Goal: Task Accomplishment & Management: Manage account settings

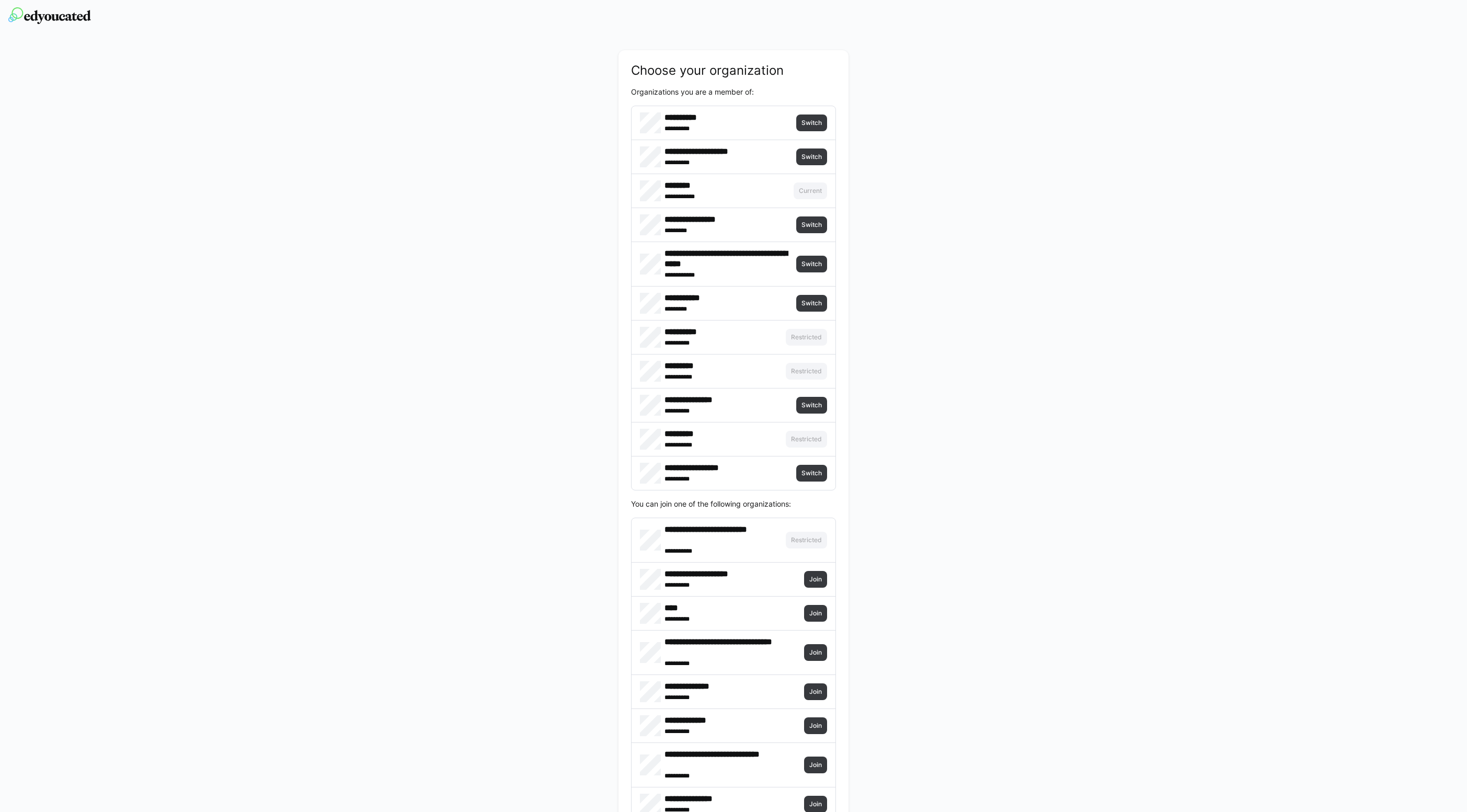
click at [812, 131] on div "**********" at bounding box center [734, 122] width 204 height 34
click at [814, 123] on span "Switch" at bounding box center [812, 122] width 22 height 9
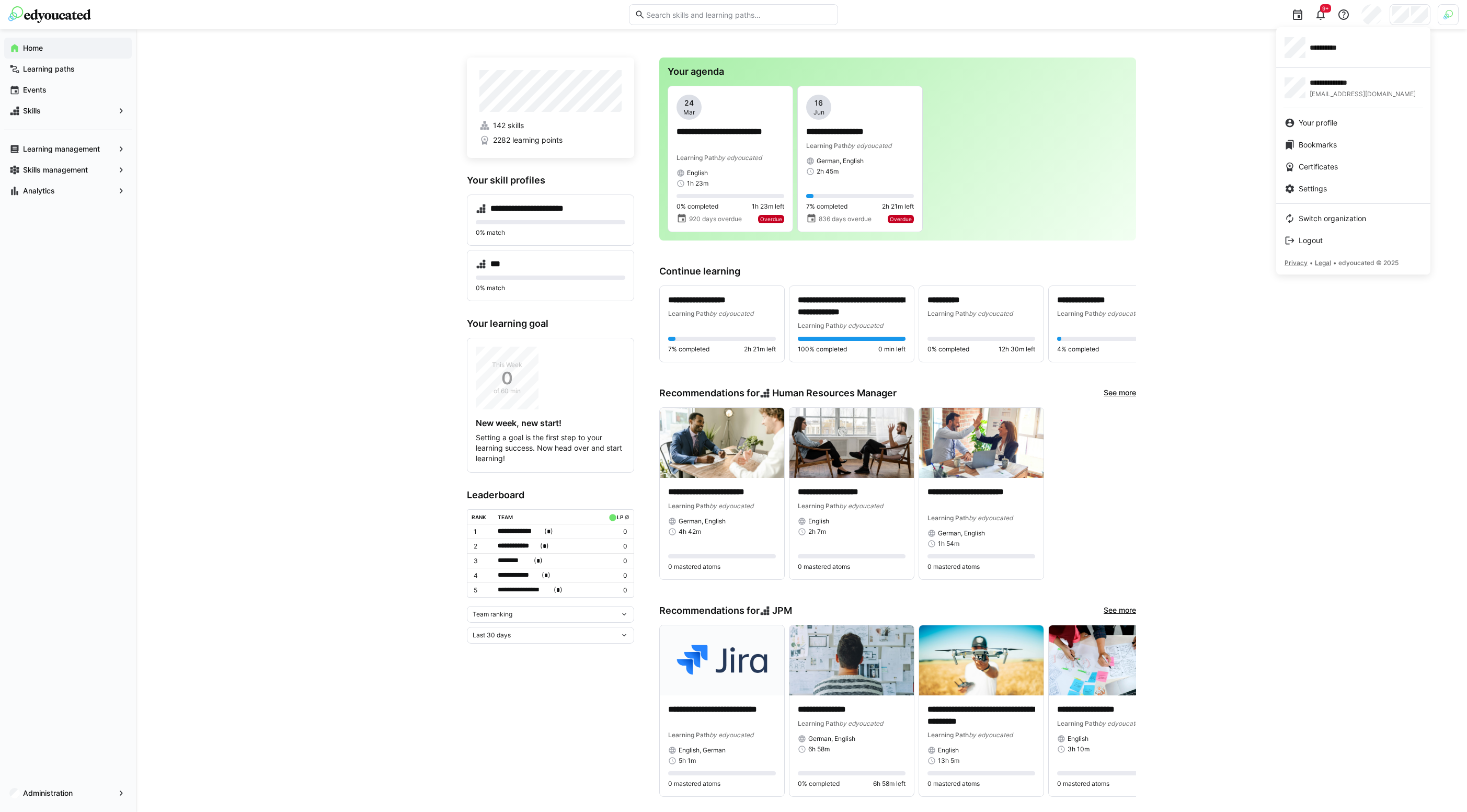
click at [276, 235] on div at bounding box center [734, 406] width 1467 height 812
click at [368, 280] on div "**********" at bounding box center [801, 647] width 1331 height 1236
click at [374, 182] on div "**********" at bounding box center [801, 647] width 1331 height 1236
click at [1349, 220] on span "Switch organization" at bounding box center [1332, 219] width 67 height 10
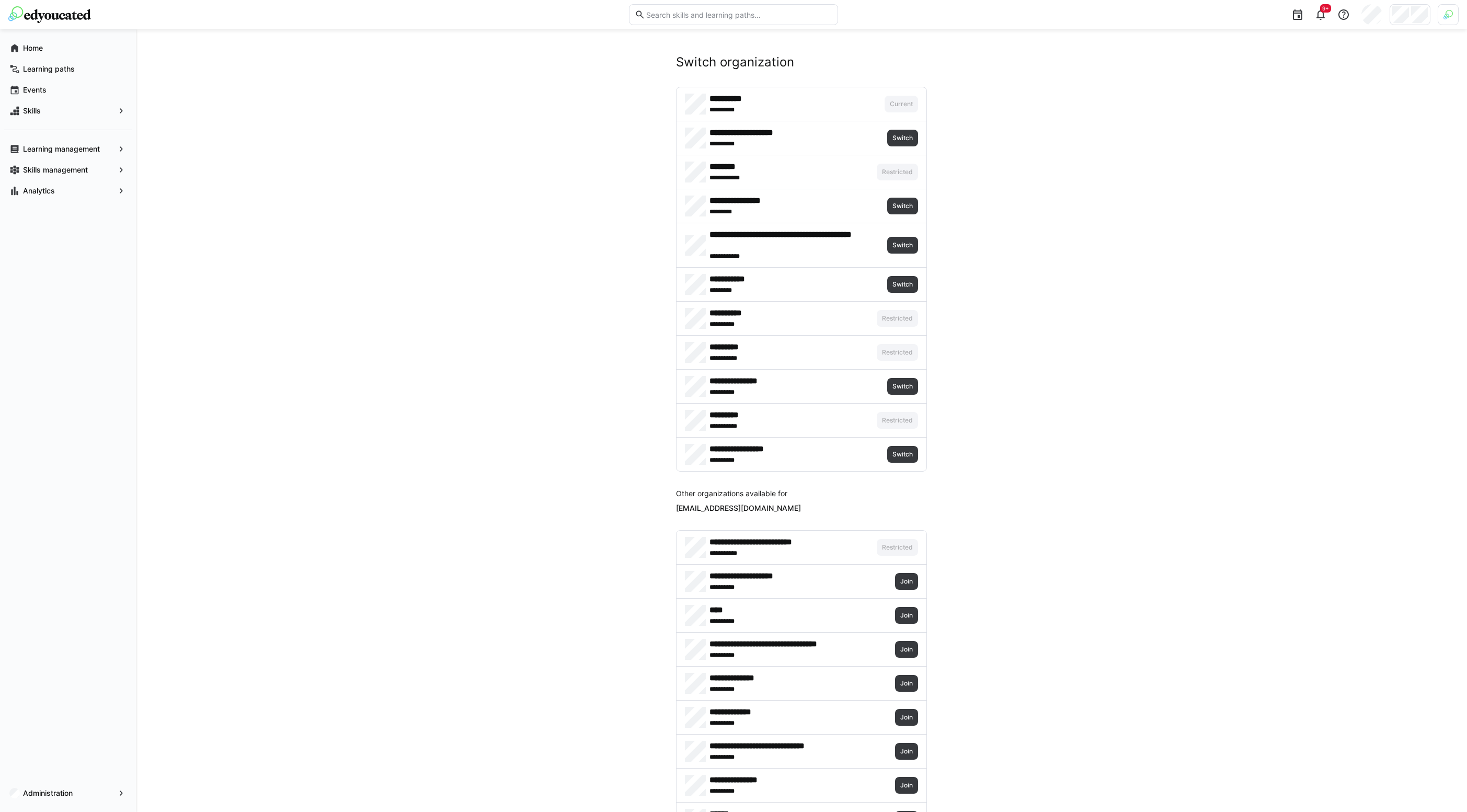
click at [1449, 15] on img at bounding box center [1448, 14] width 10 height 10
click at [1330, 125] on span "Activate" at bounding box center [1330, 122] width 27 height 9
click at [1207, 101] on div at bounding box center [734, 406] width 1467 height 812
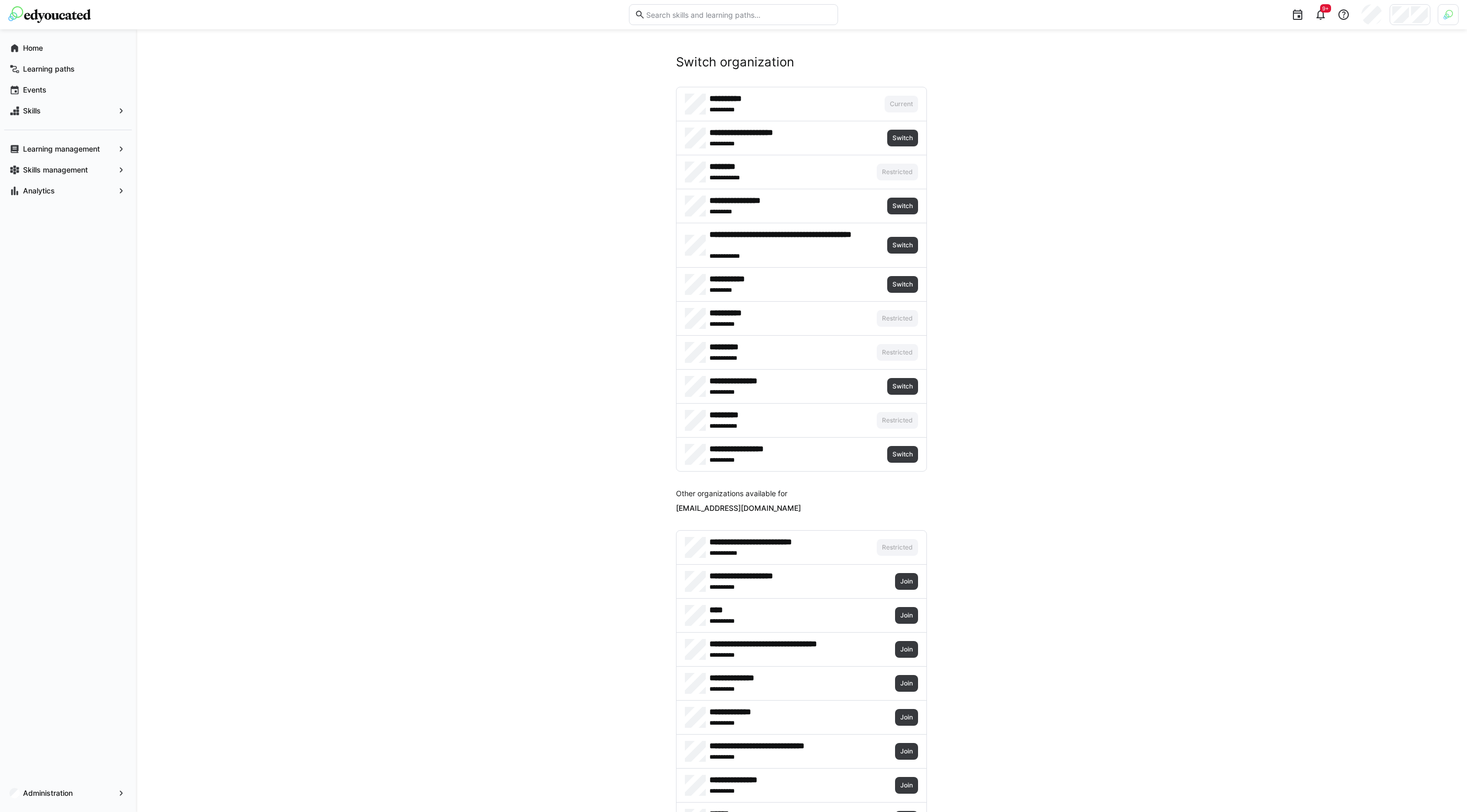
click at [1450, 23] on div at bounding box center [1448, 14] width 21 height 21
click at [1331, 116] on span "Activate" at bounding box center [1330, 122] width 35 height 17
click at [1260, 93] on div at bounding box center [734, 406] width 1467 height 812
click at [898, 175] on span "Switch" at bounding box center [902, 172] width 22 height 9
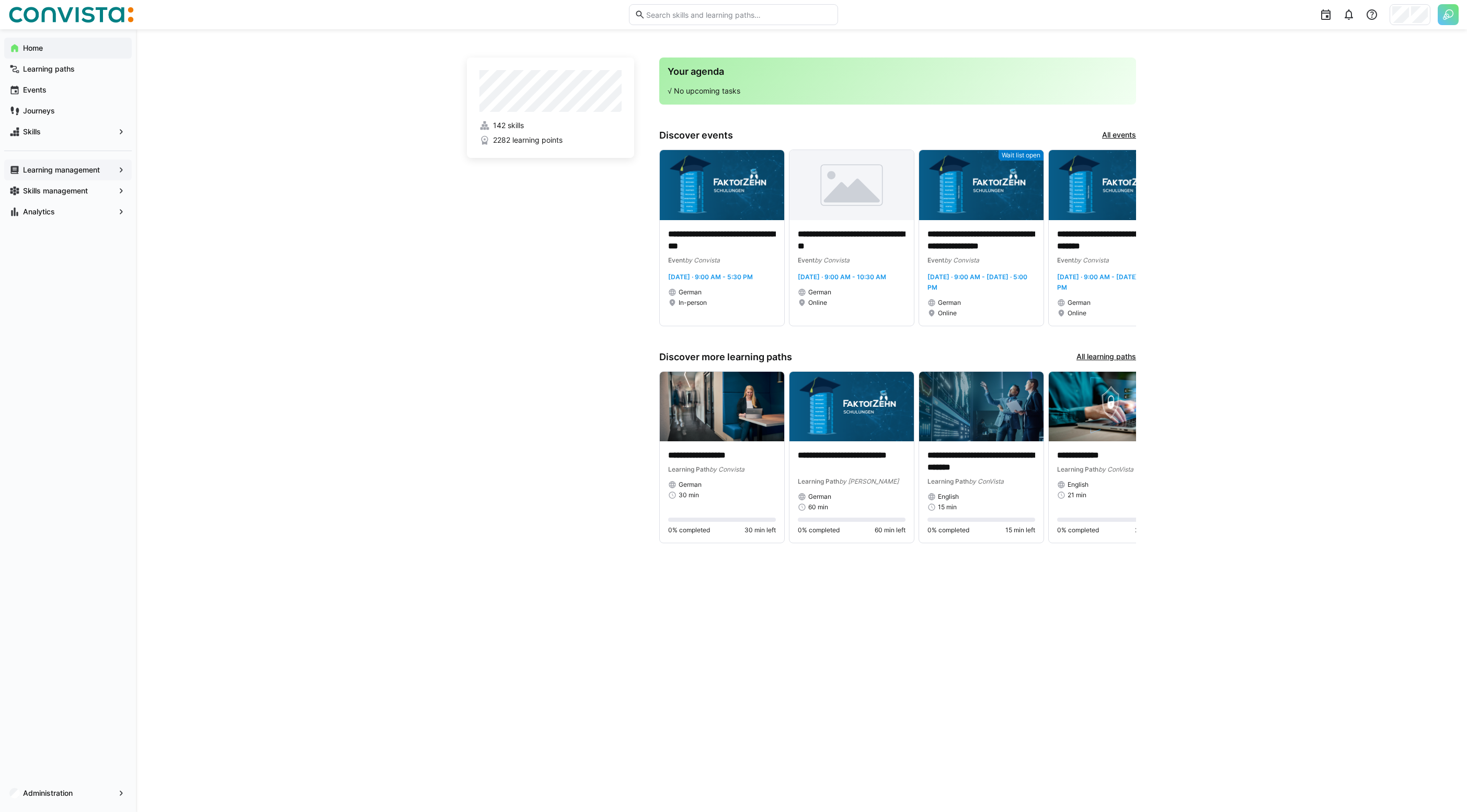
click at [0, 0] on app-navigation-label "Learning management" at bounding box center [0, 0] width 0 height 0
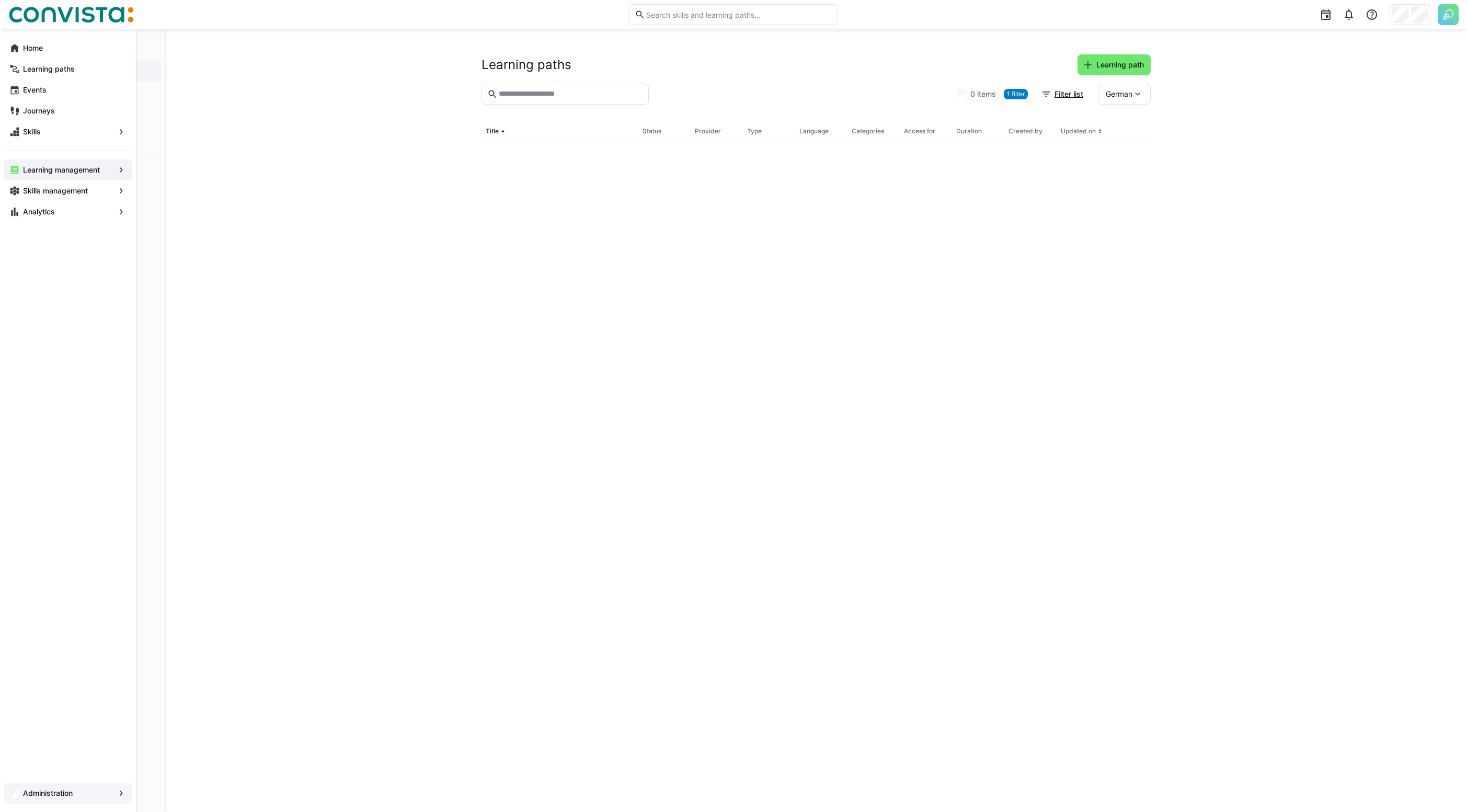
click at [81, 790] on span "Administration" at bounding box center [68, 793] width 93 height 10
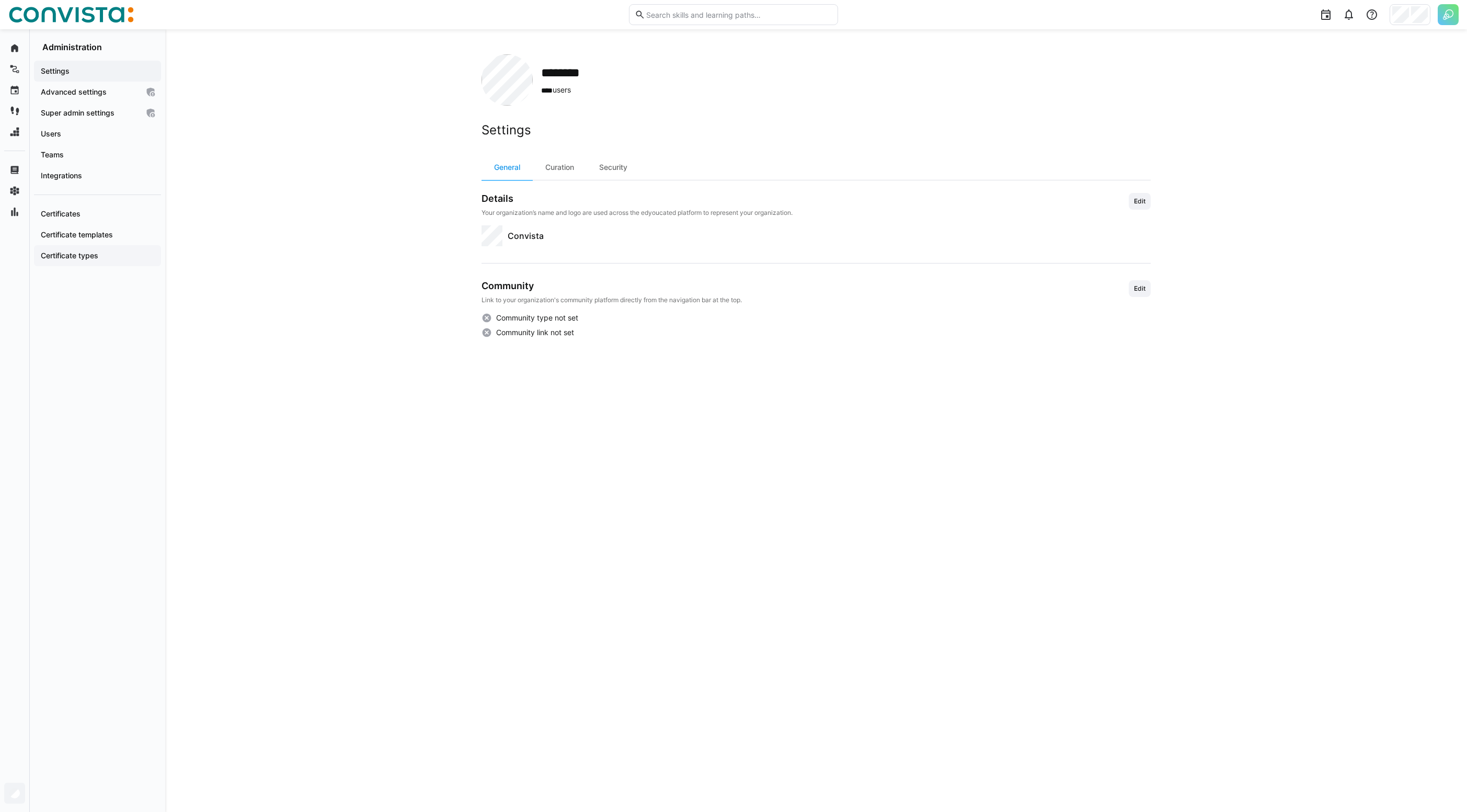
click at [0, 0] on app-navigation-label "Certificate types" at bounding box center [0, 0] width 0 height 0
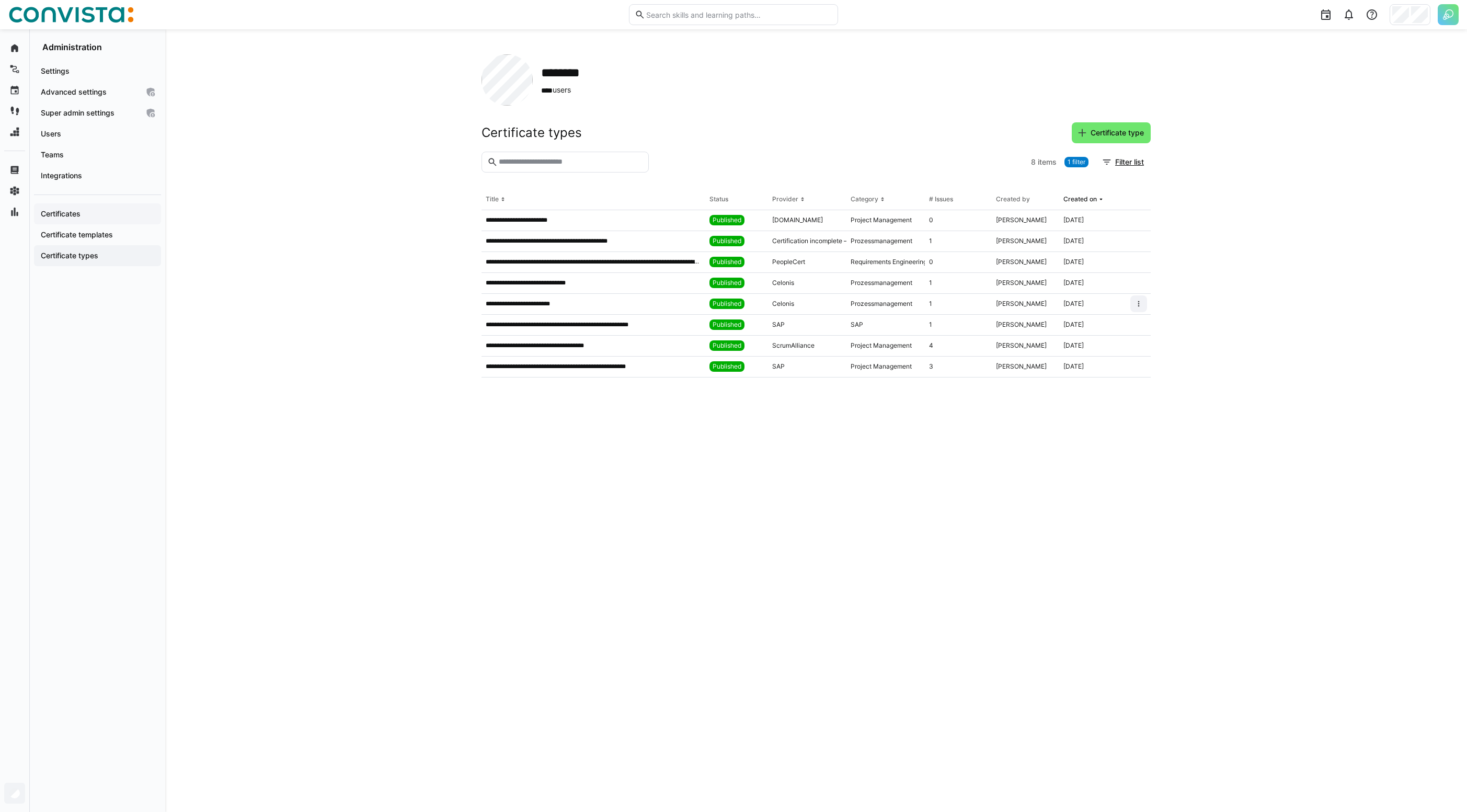
click at [0, 0] on app-navigation-label "Certificates" at bounding box center [0, 0] width 0 height 0
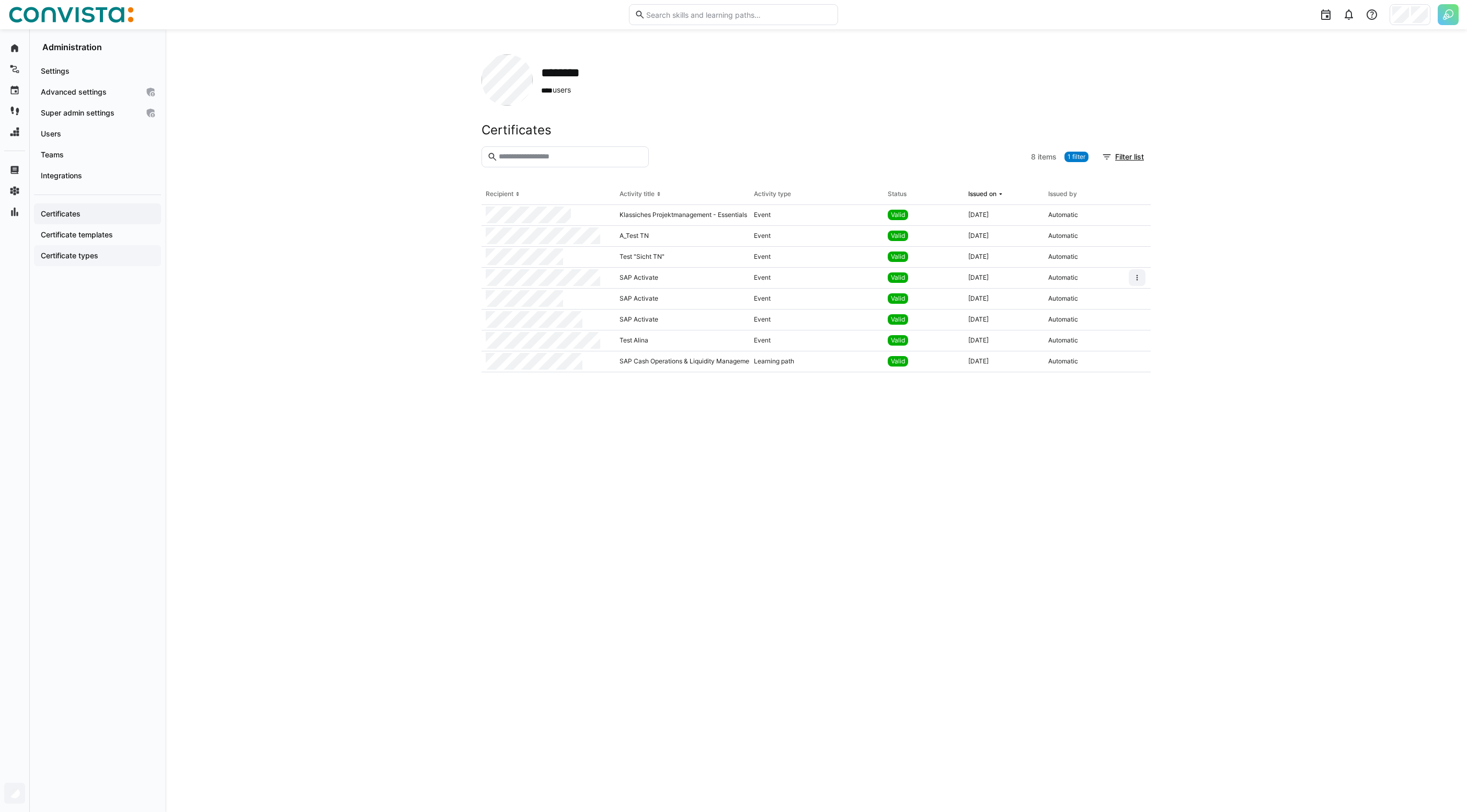
click at [0, 0] on app-navigation-label "Certificate types" at bounding box center [0, 0] width 0 height 0
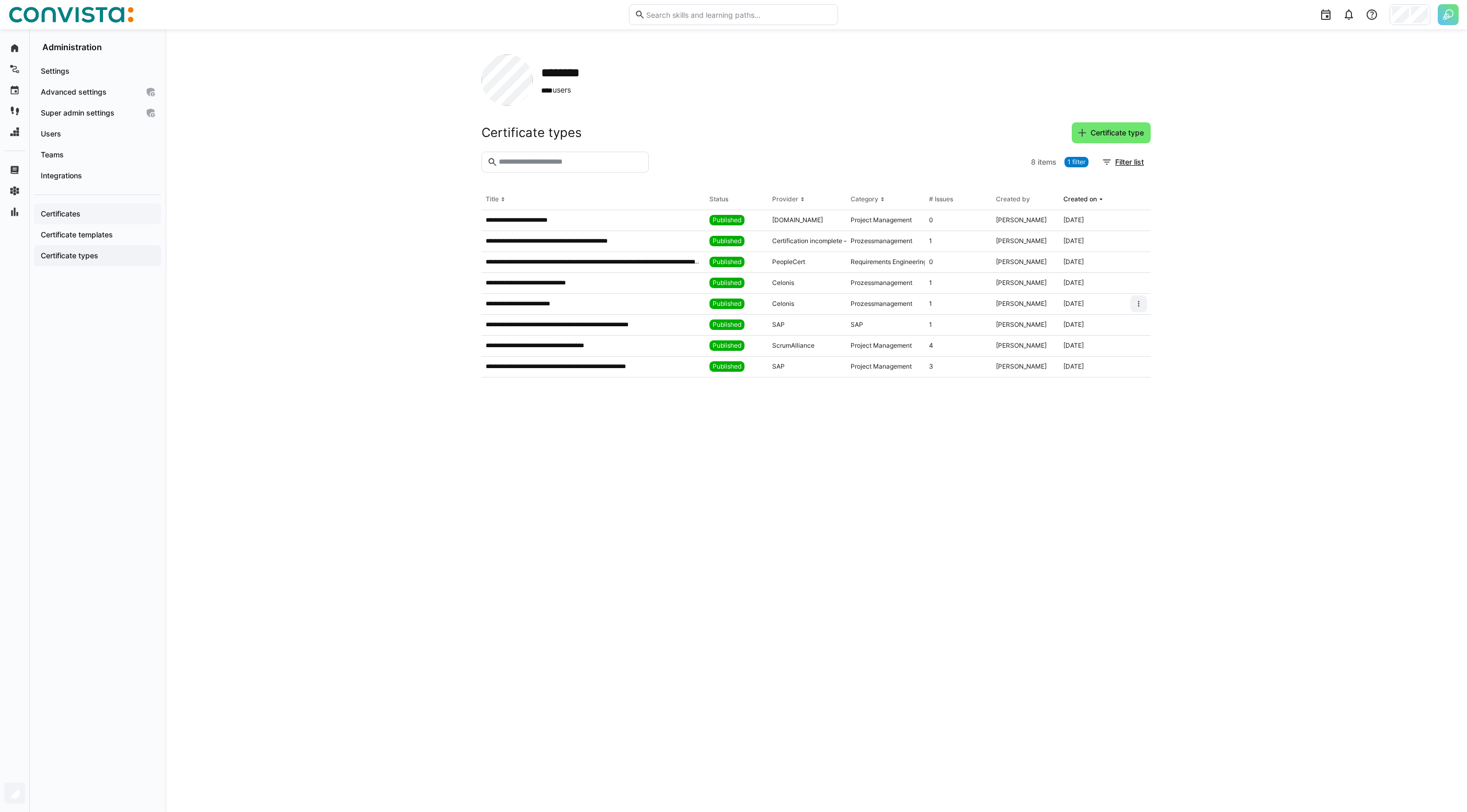
click at [84, 204] on div "Certificates" at bounding box center [97, 214] width 127 height 21
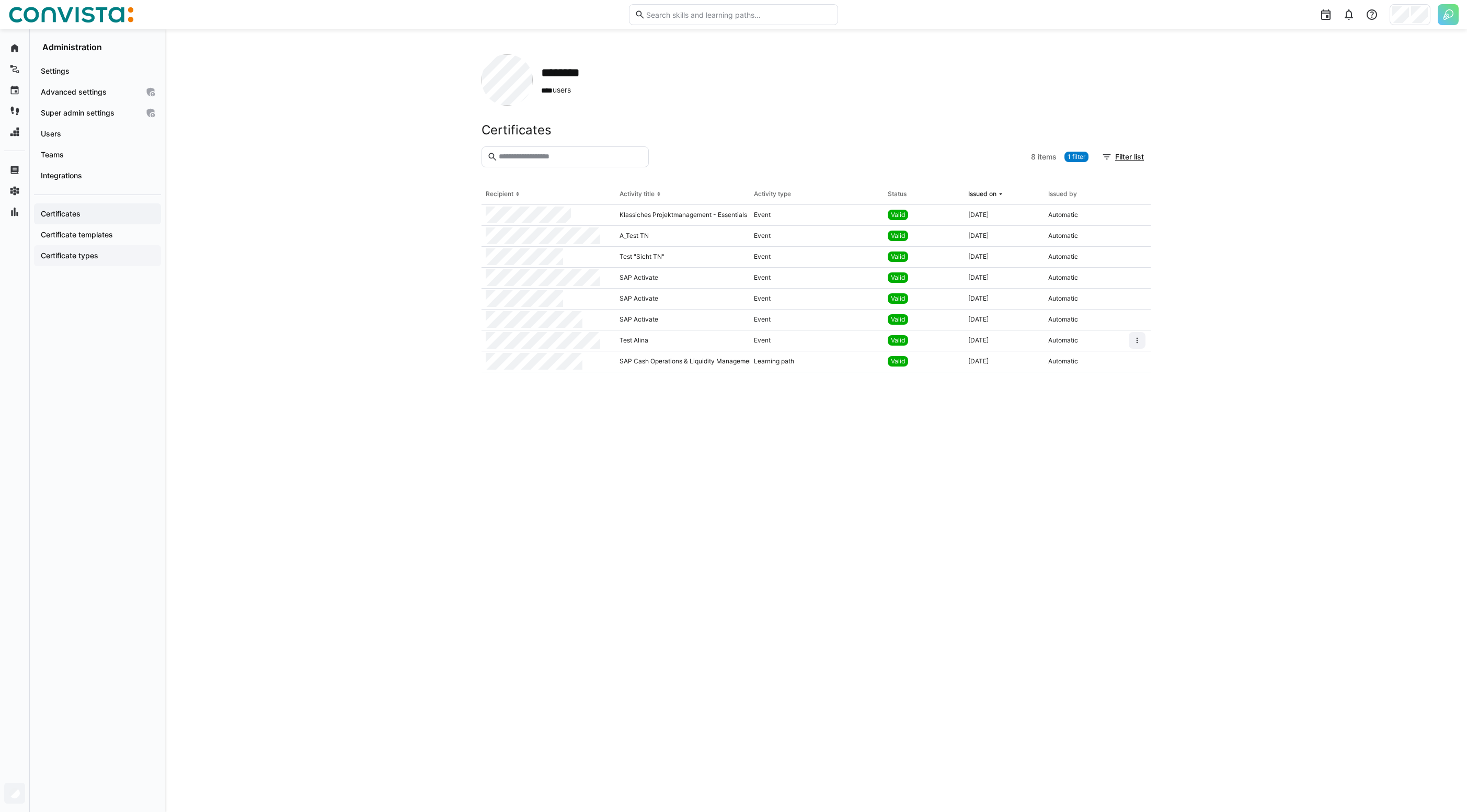
click at [0, 0] on app-navigation-label "Certificate types" at bounding box center [0, 0] width 0 height 0
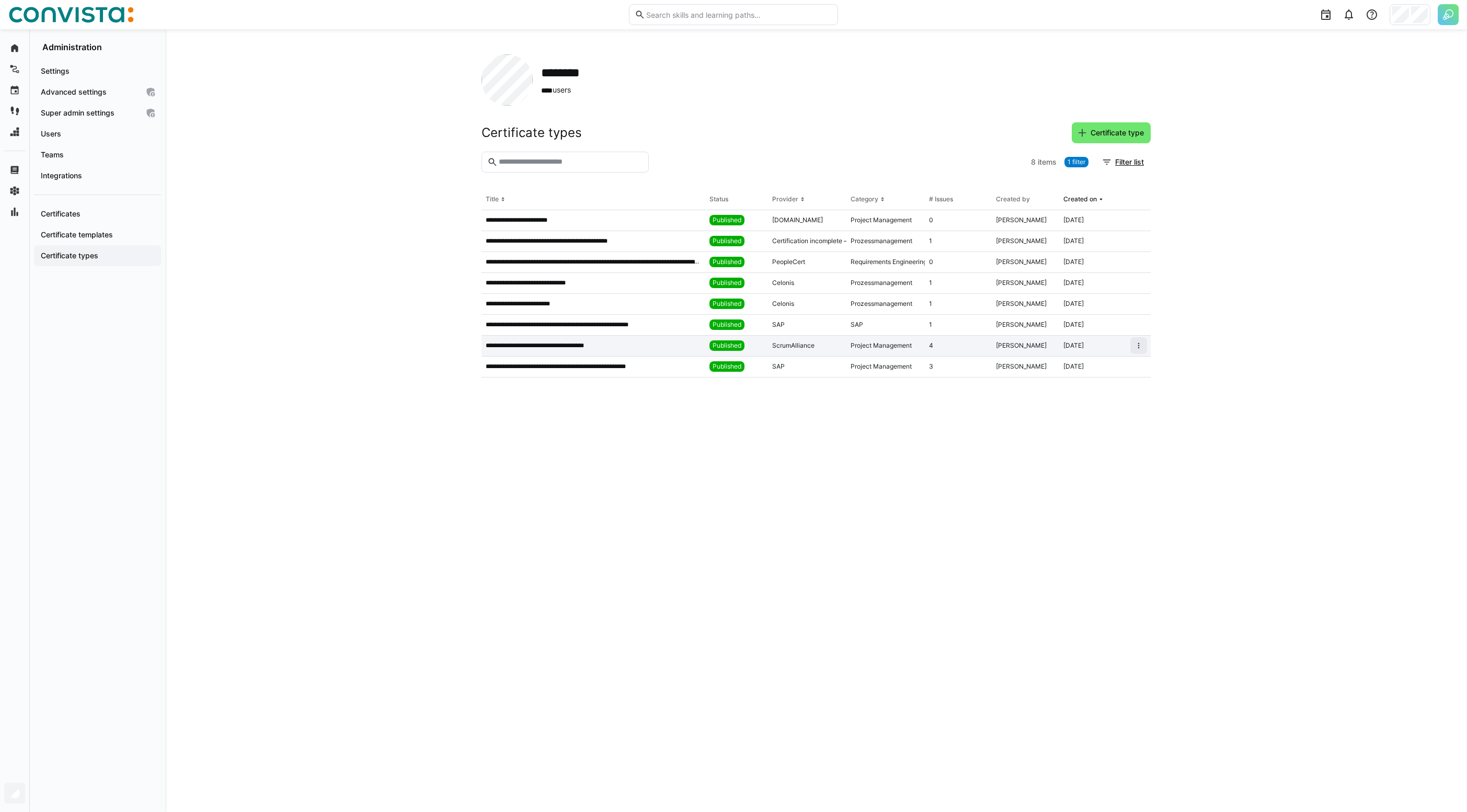
click at [940, 346] on div "4" at bounding box center [958, 346] width 67 height 21
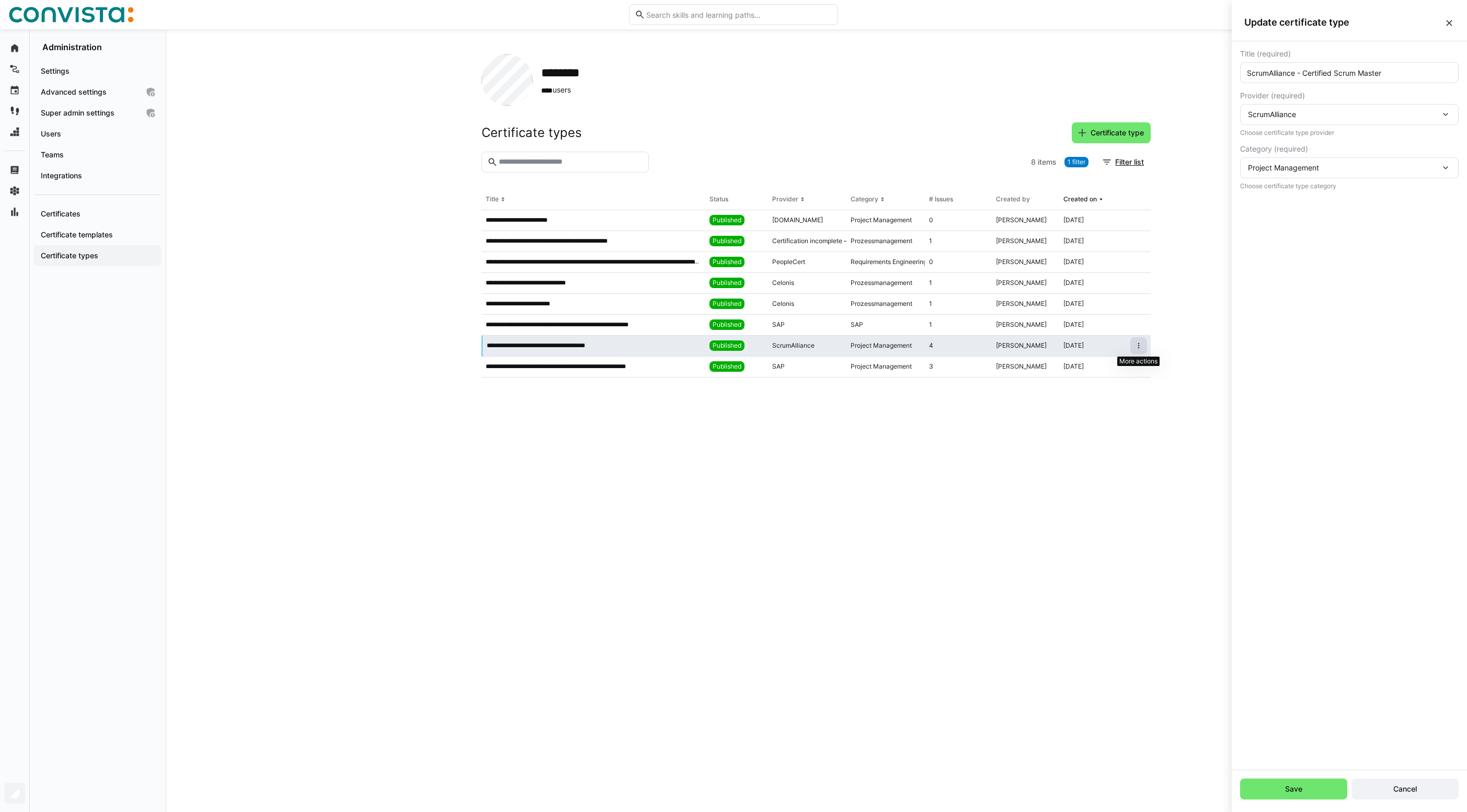
click at [1133, 340] on span at bounding box center [1138, 345] width 17 height 17
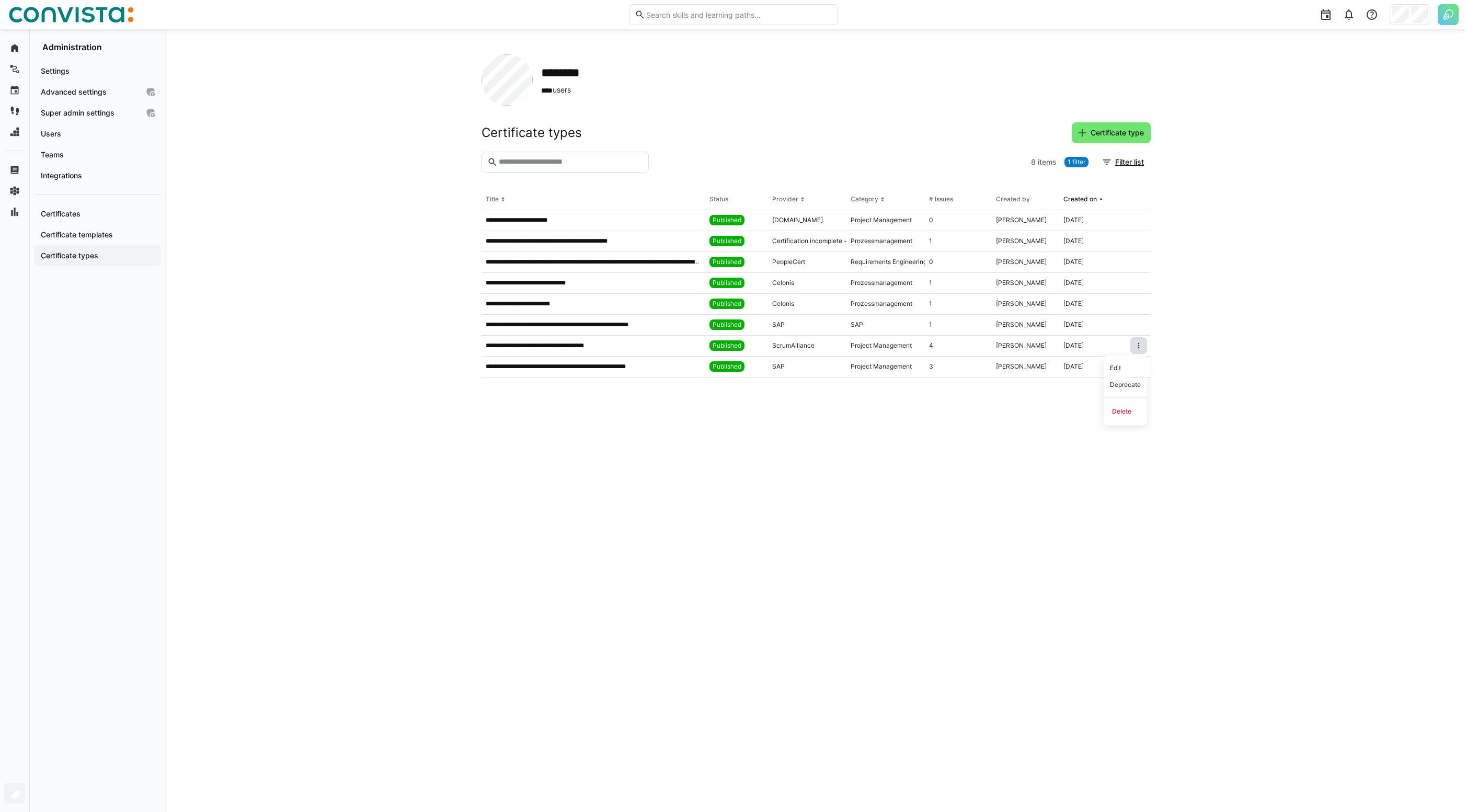
click at [1194, 327] on div "**********" at bounding box center [816, 420] width 1302 height 782
click at [939, 345] on div "4" at bounding box center [958, 346] width 67 height 21
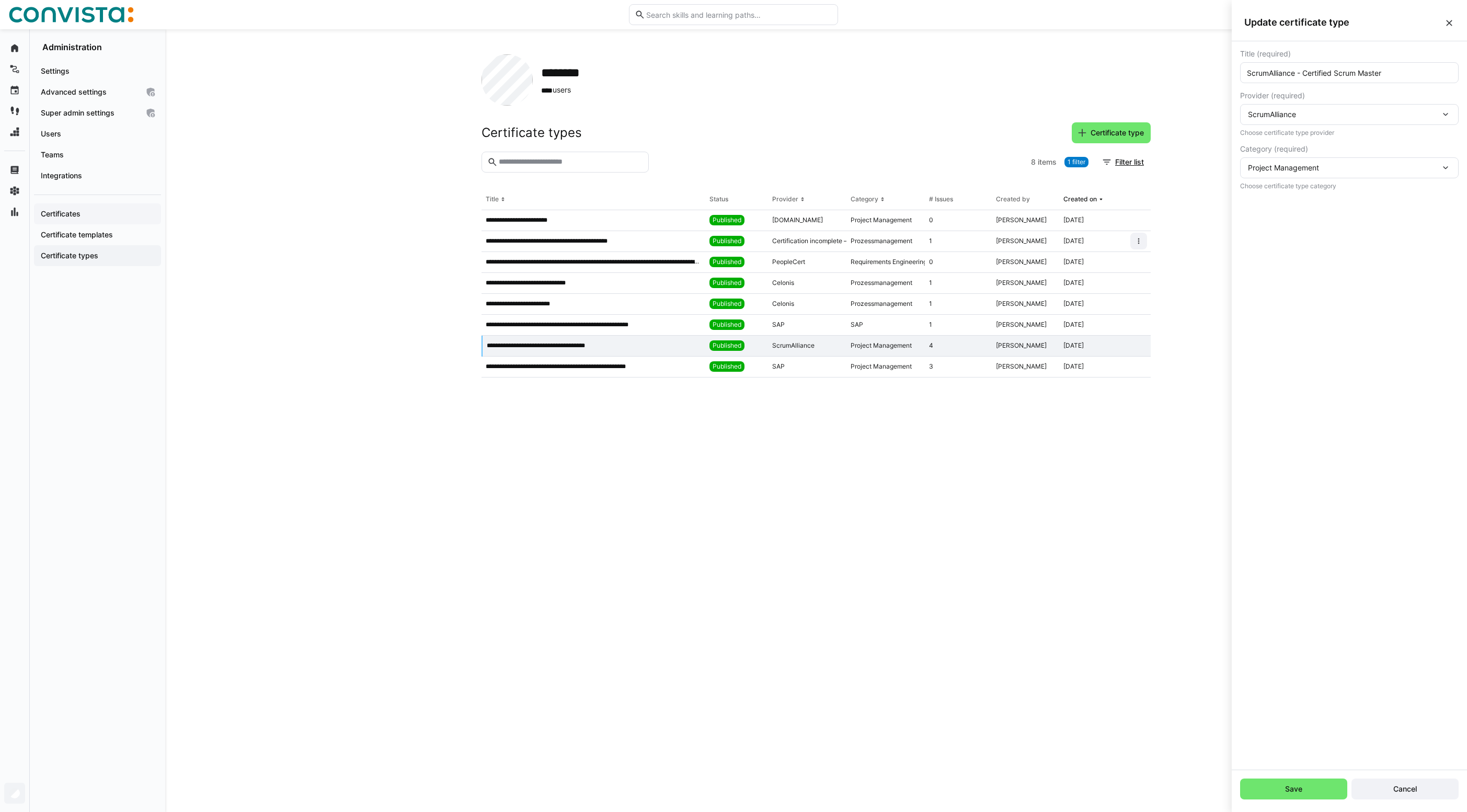
click at [102, 215] on span "Certificates" at bounding box center [97, 214] width 117 height 10
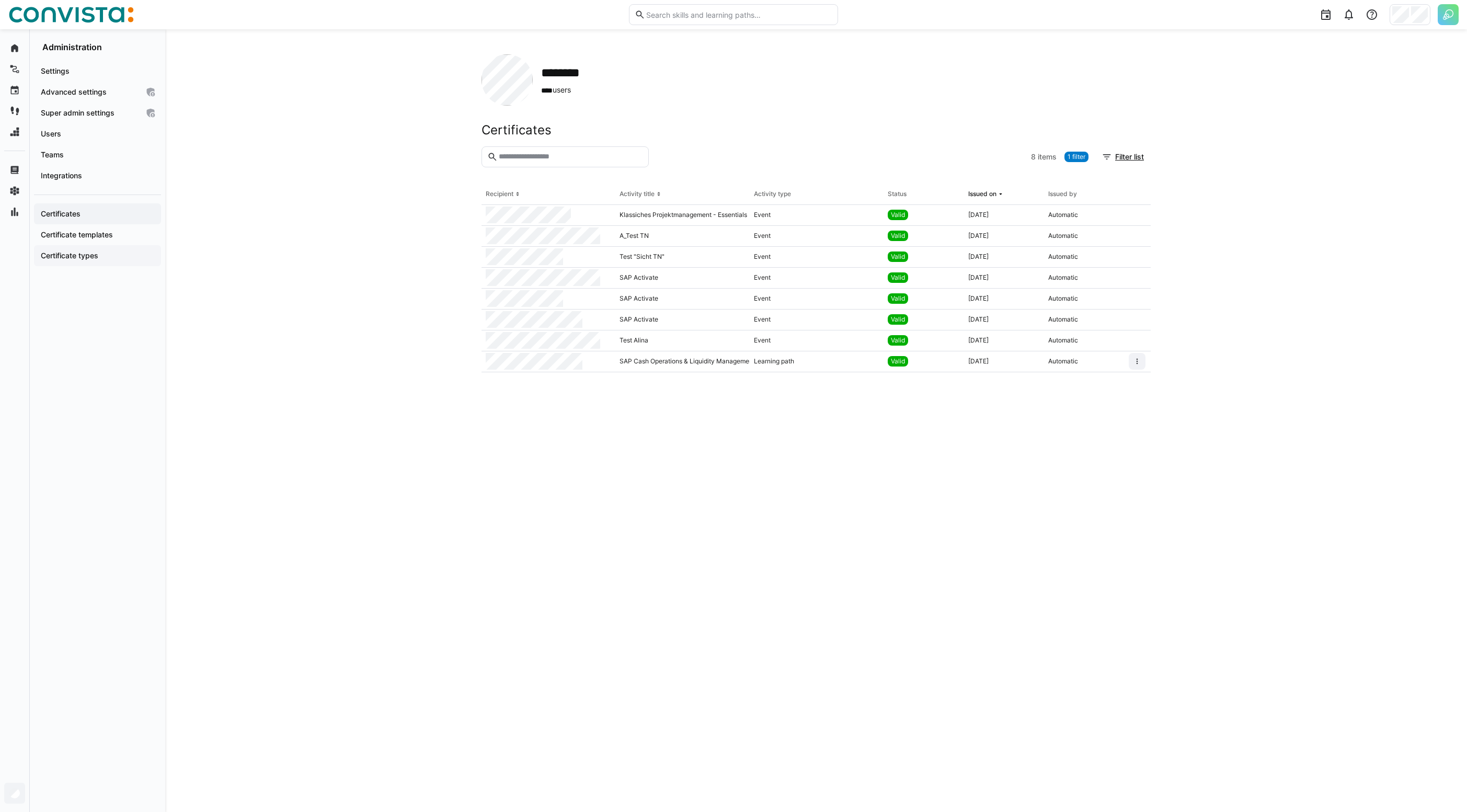
click at [146, 249] on div "Certificate types" at bounding box center [97, 256] width 127 height 21
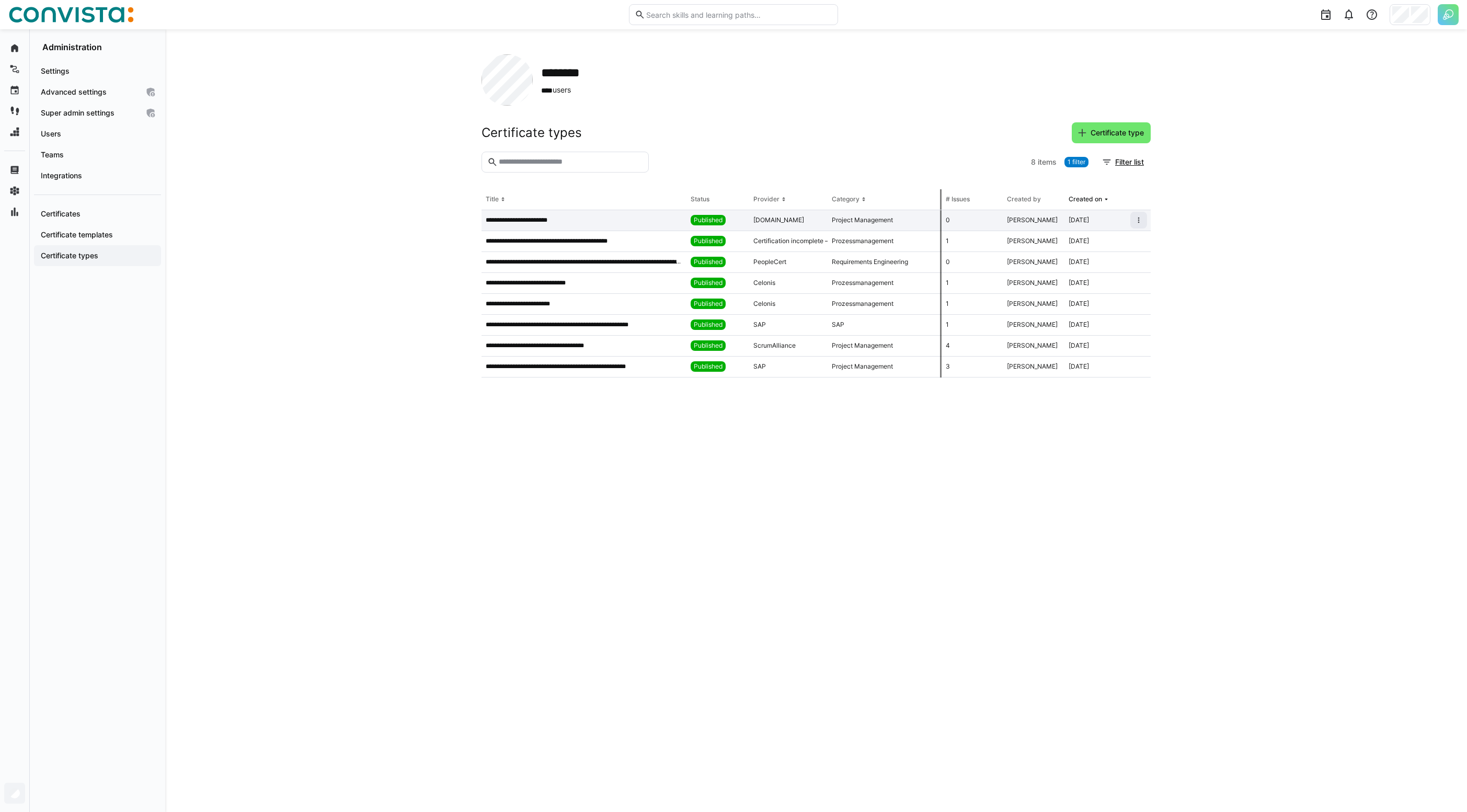
drag, startPoint x: 923, startPoint y: 198, endPoint x: 945, endPoint y: 224, distance: 34.1
click at [944, 224] on table "**********" at bounding box center [816, 283] width 669 height 188
click at [0, 0] on app-navigation-label "Certificates" at bounding box center [0, 0] width 0 height 0
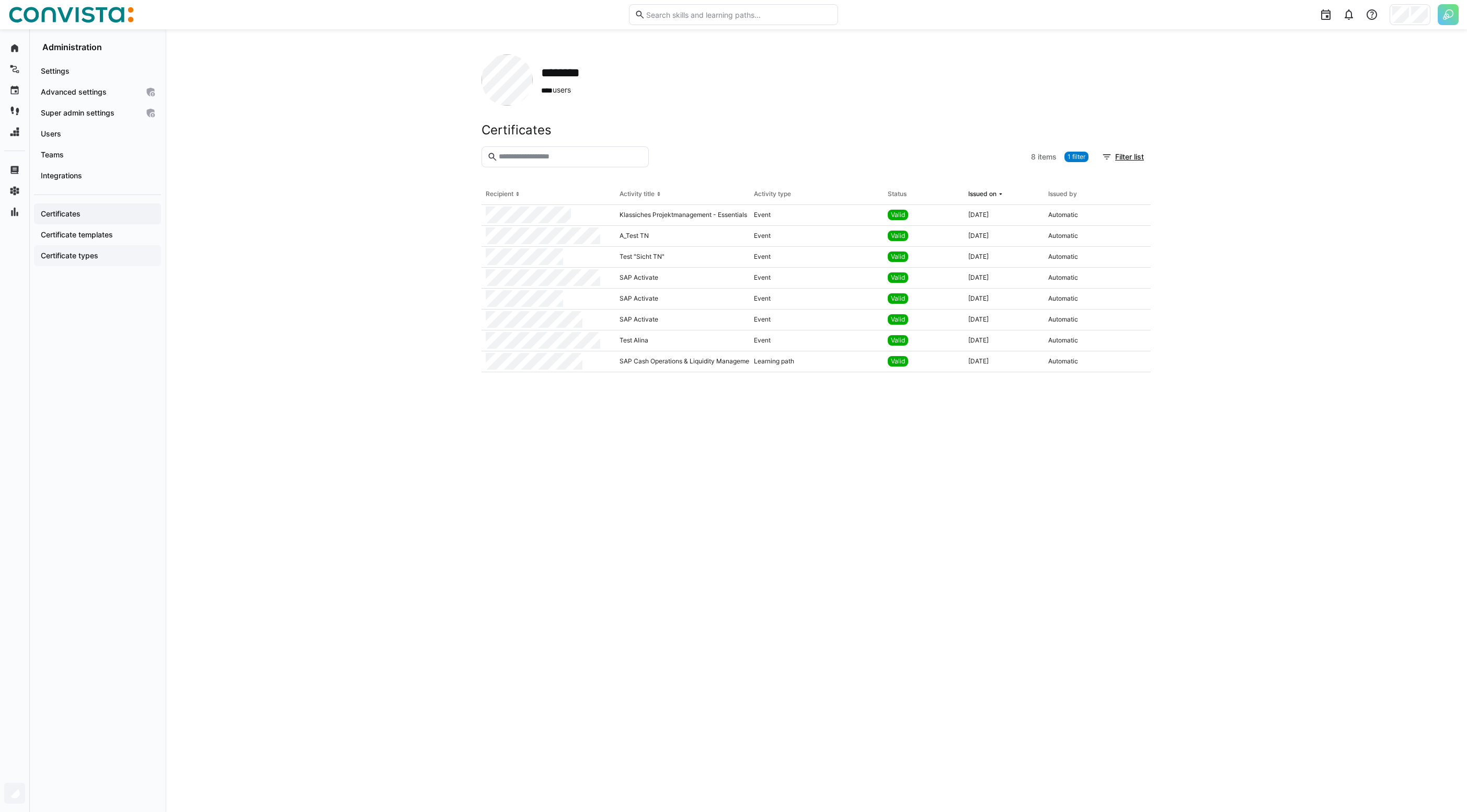
click at [0, 0] on app-navigation-label "Certificate types" at bounding box center [0, 0] width 0 height 0
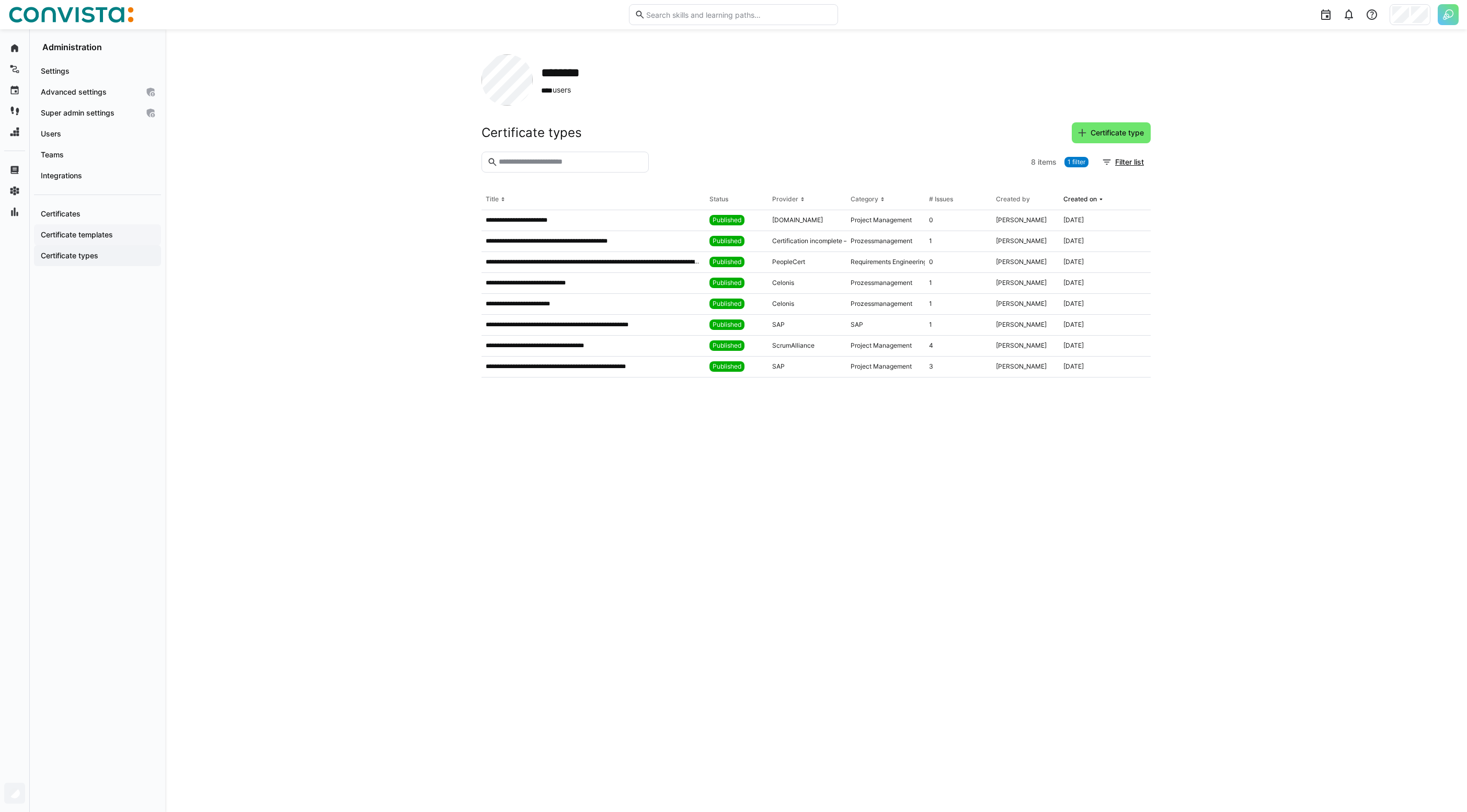
click at [0, 0] on app-navigation-label "Certificate templates" at bounding box center [0, 0] width 0 height 0
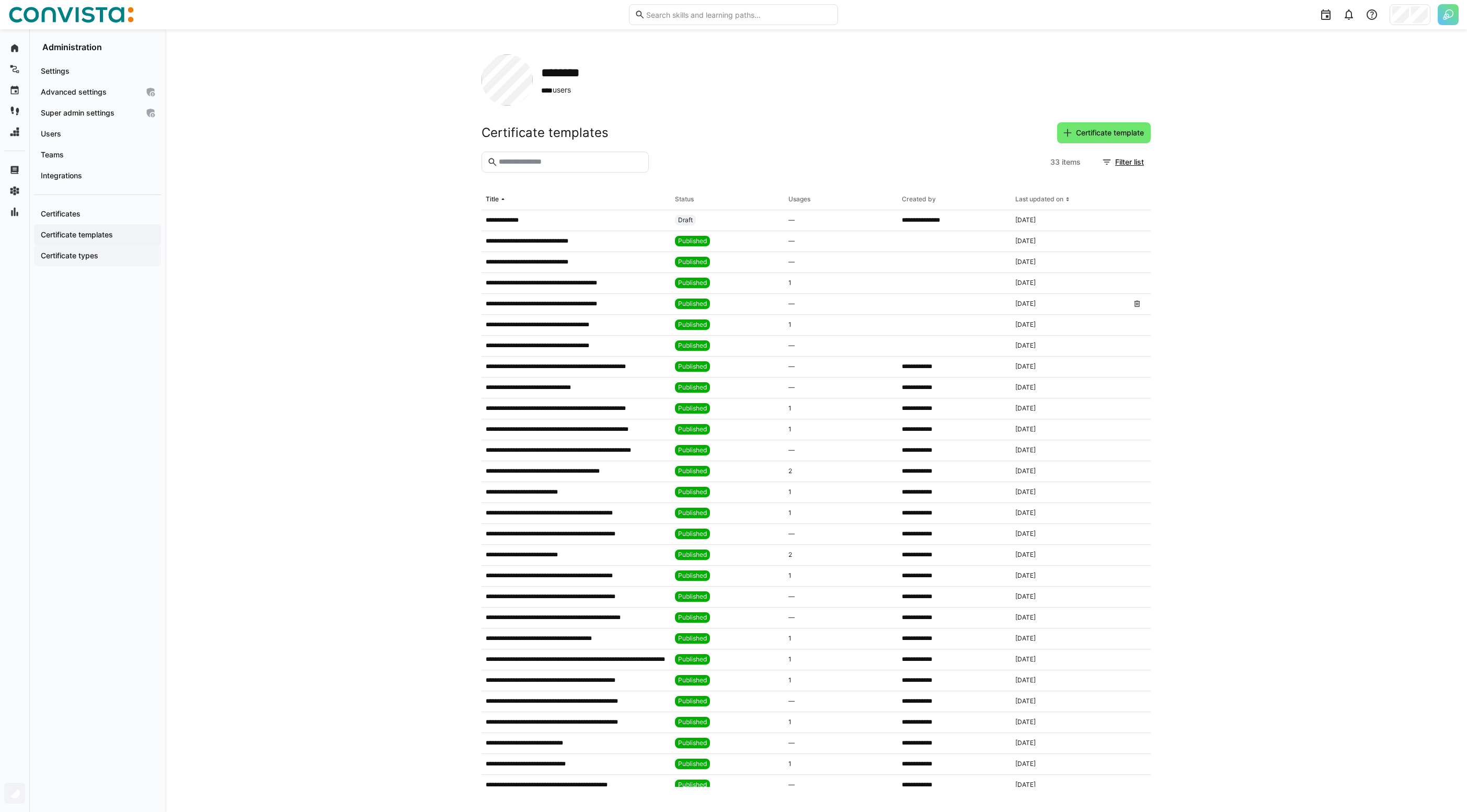
click at [82, 261] on div "Certificate types" at bounding box center [97, 256] width 127 height 21
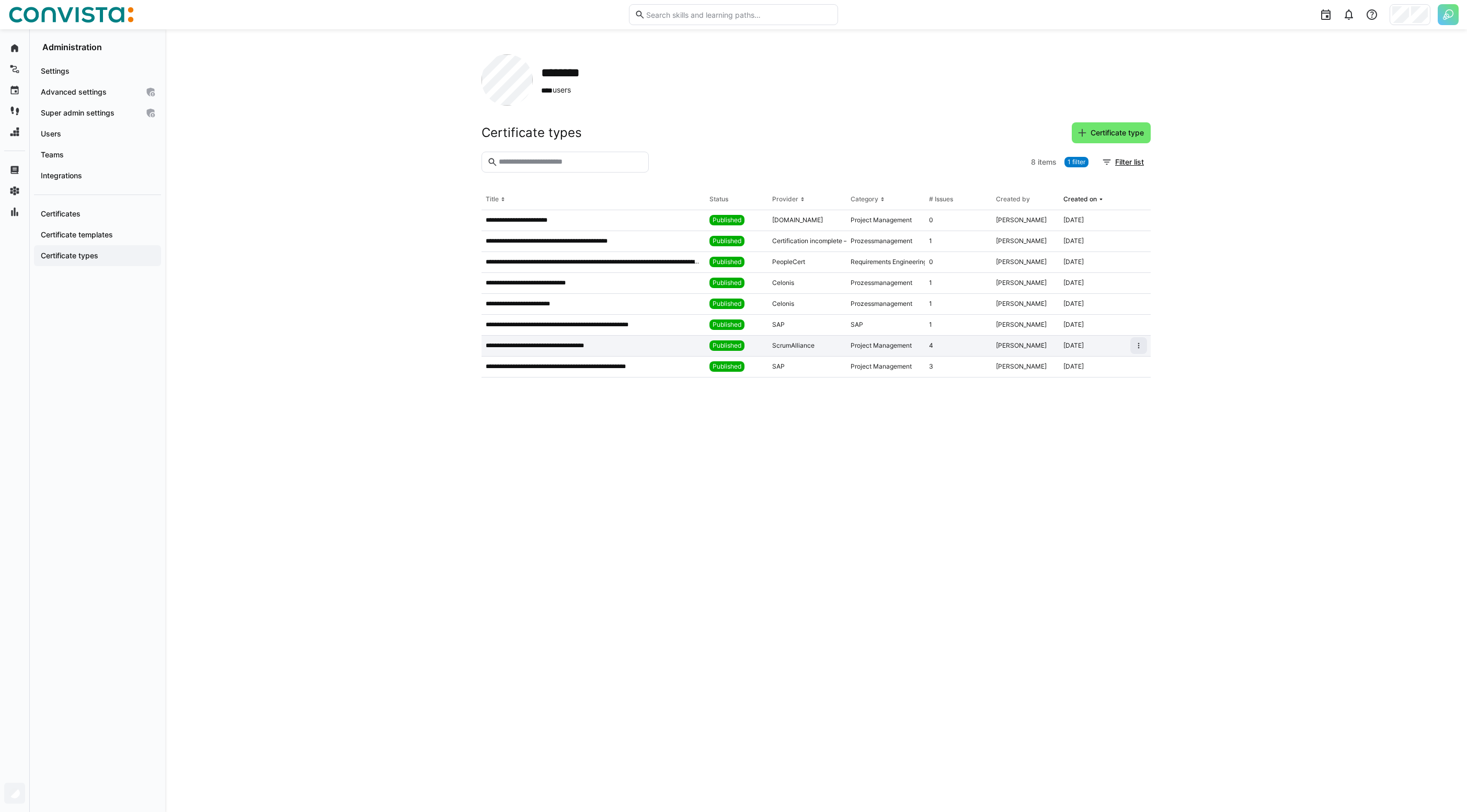
click at [937, 346] on div "4" at bounding box center [958, 346] width 67 height 21
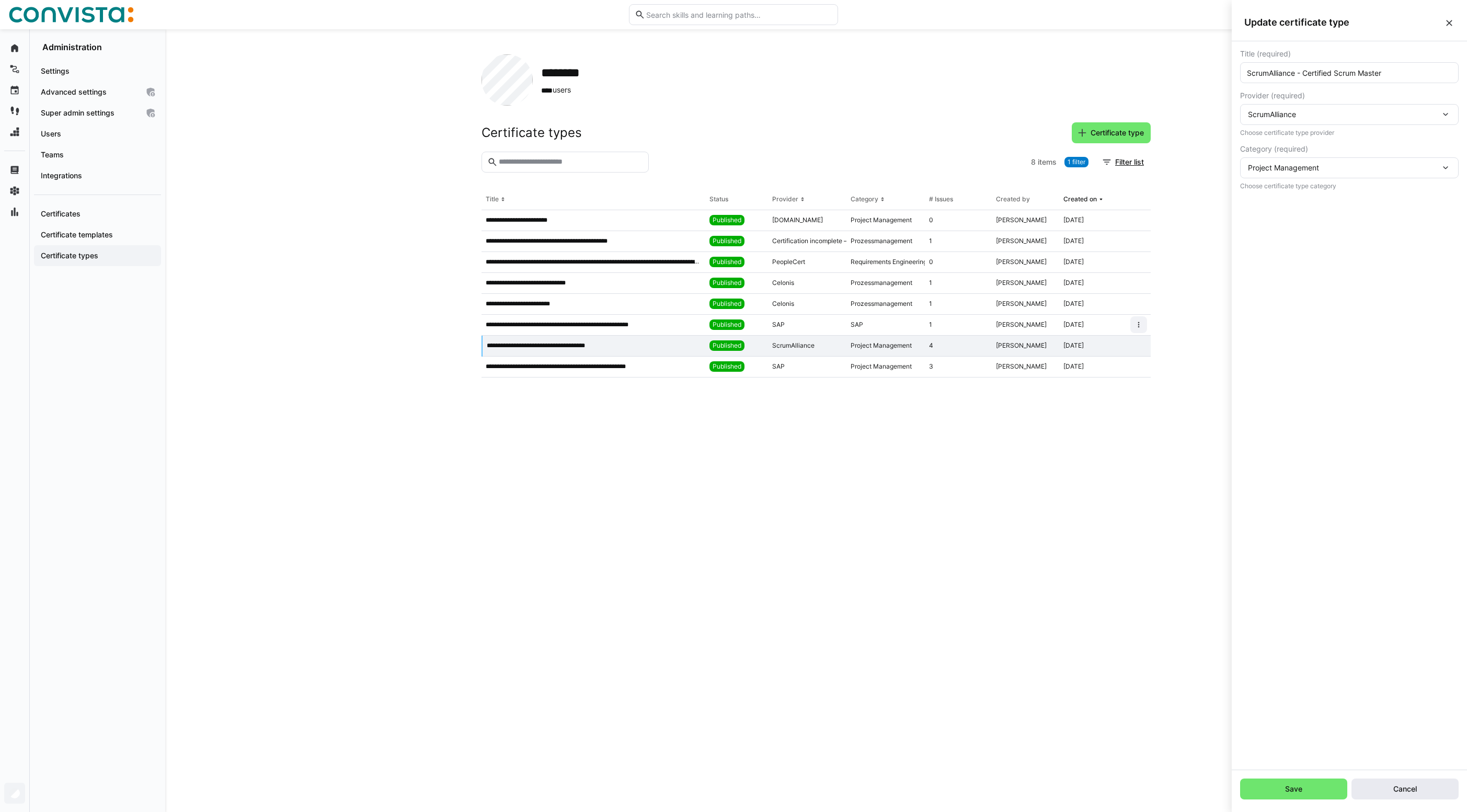
click at [1393, 793] on span "Cancel" at bounding box center [1405, 789] width 27 height 10
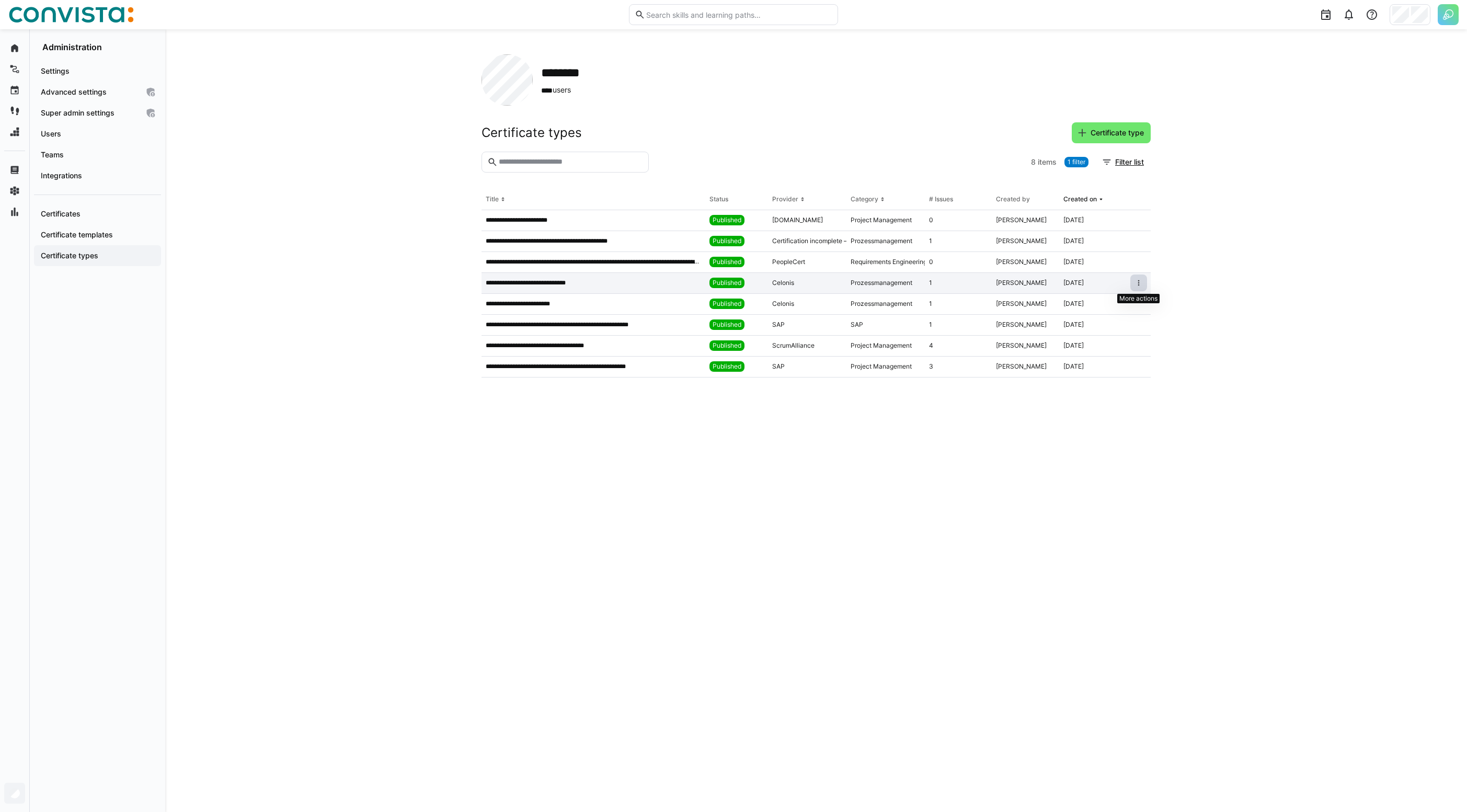
click at [1142, 285] on eds-icon at bounding box center [1138, 282] width 9 height 9
click at [1137, 286] on eds-icon at bounding box center [1138, 282] width 9 height 9
click at [1149, 300] on div at bounding box center [1138, 304] width 24 height 21
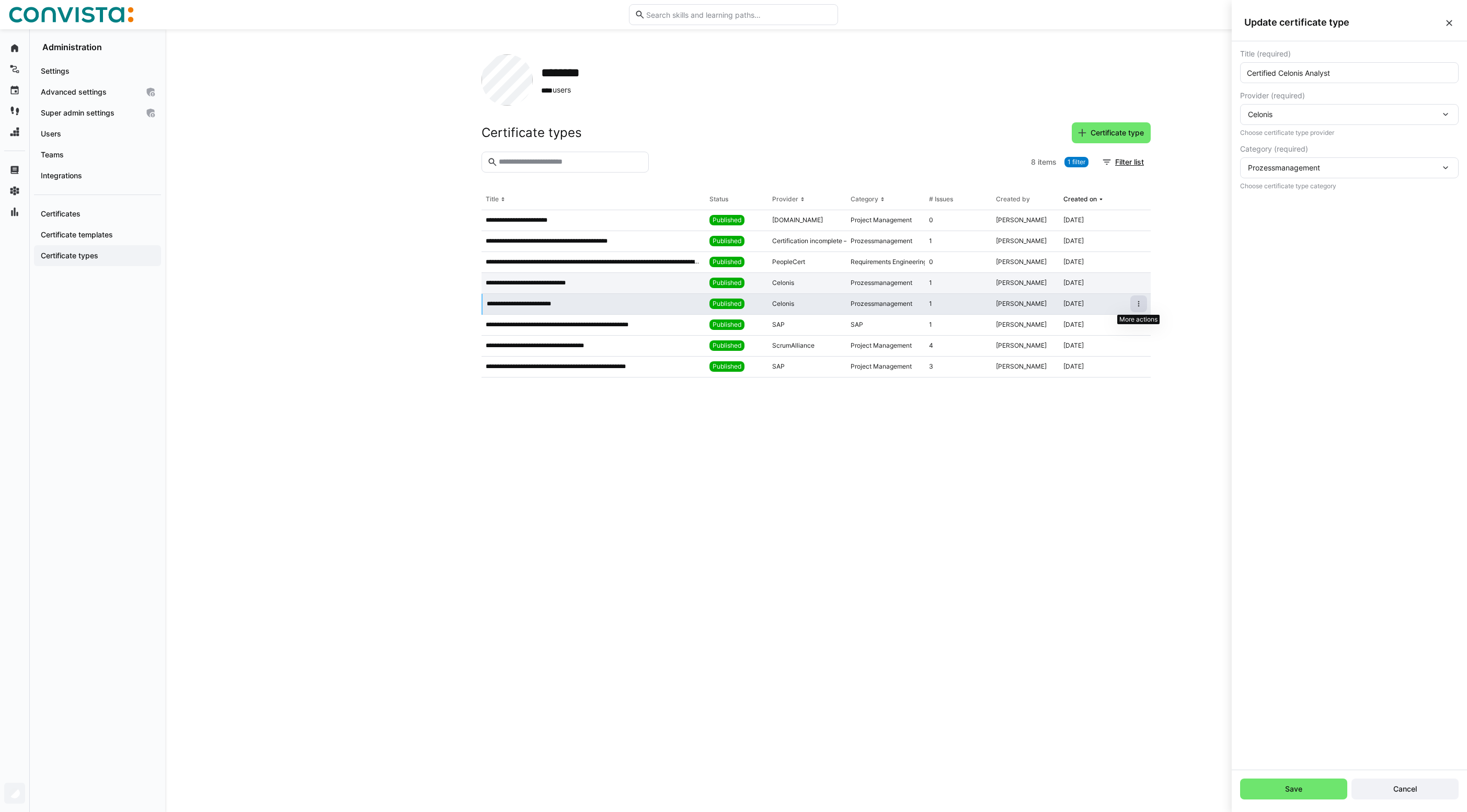
click at [1139, 304] on eds-icon at bounding box center [1138, 304] width 9 height 9
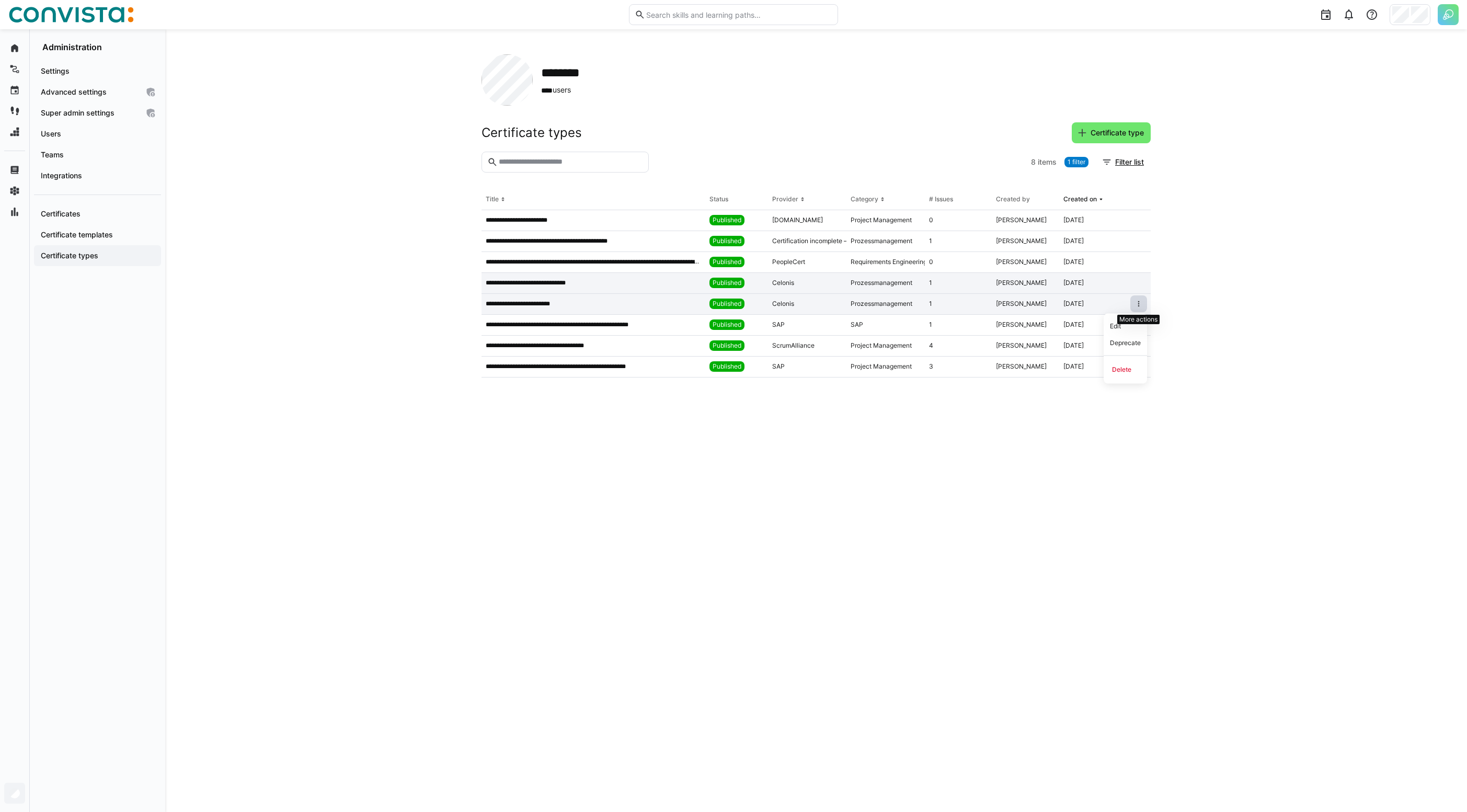
click at [1139, 304] on eds-icon at bounding box center [1138, 304] width 9 height 9
click at [1145, 306] on span at bounding box center [1138, 304] width 17 height 17
click at [1142, 306] on eds-icon at bounding box center [1138, 304] width 9 height 9
click at [1150, 303] on eds-resize-handle at bounding box center [1150, 304] width 2 height 21
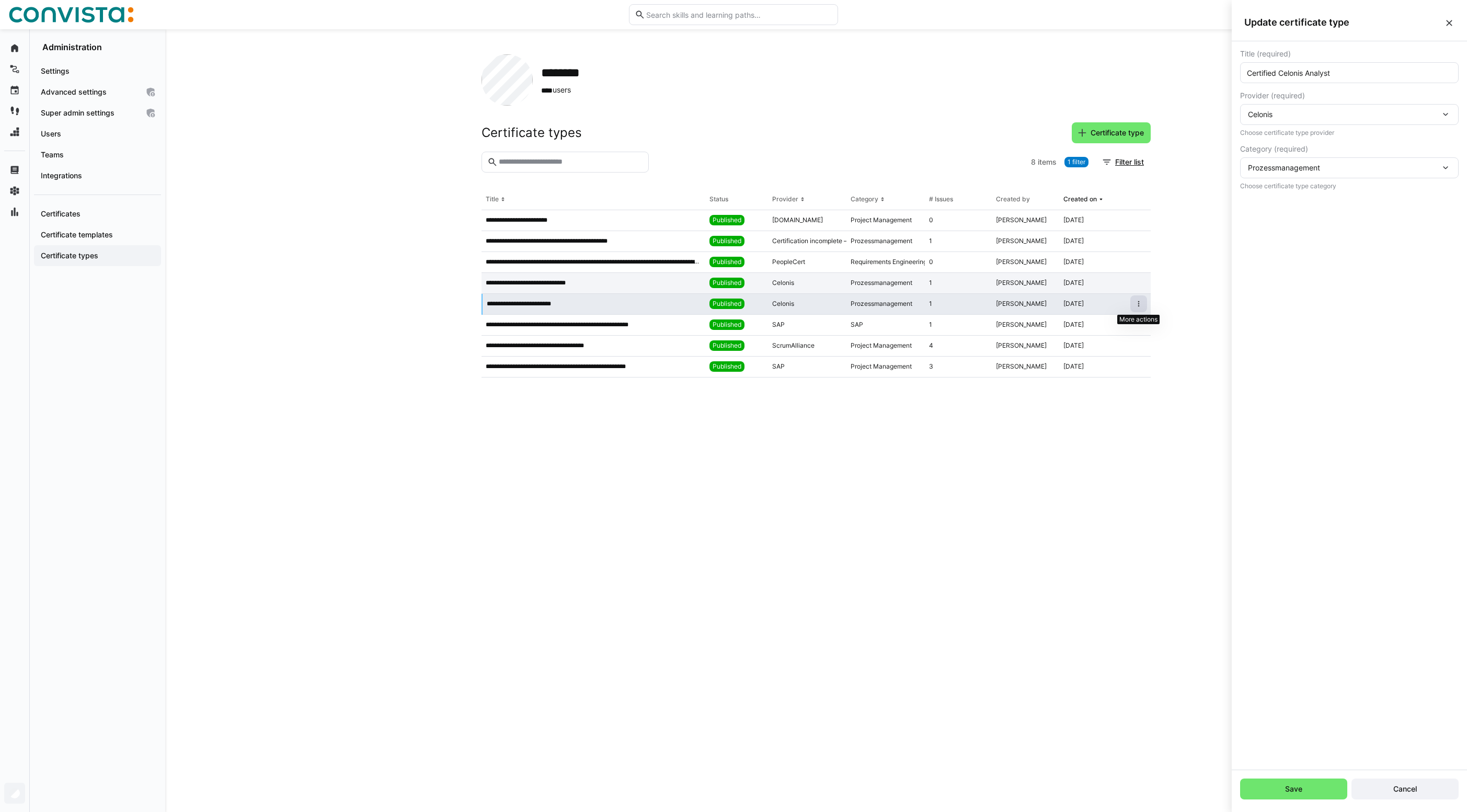
click at [1142, 305] on eds-icon at bounding box center [1138, 304] width 9 height 9
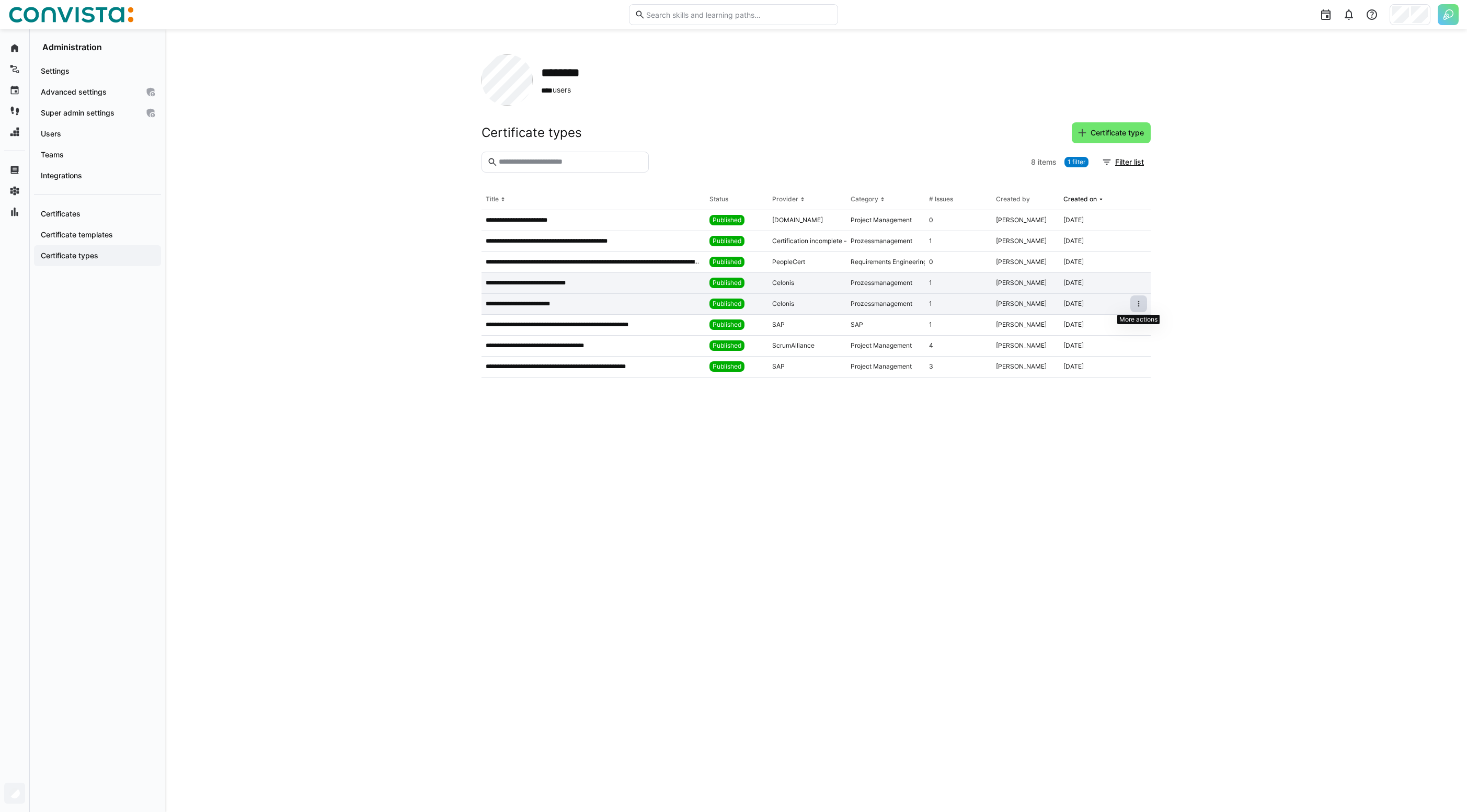
click at [1136, 306] on eds-icon at bounding box center [1138, 304] width 9 height 9
click at [1137, 303] on eds-icon at bounding box center [1138, 304] width 9 height 9
click at [1084, 306] on div "[DATE]" at bounding box center [1073, 304] width 21 height 9
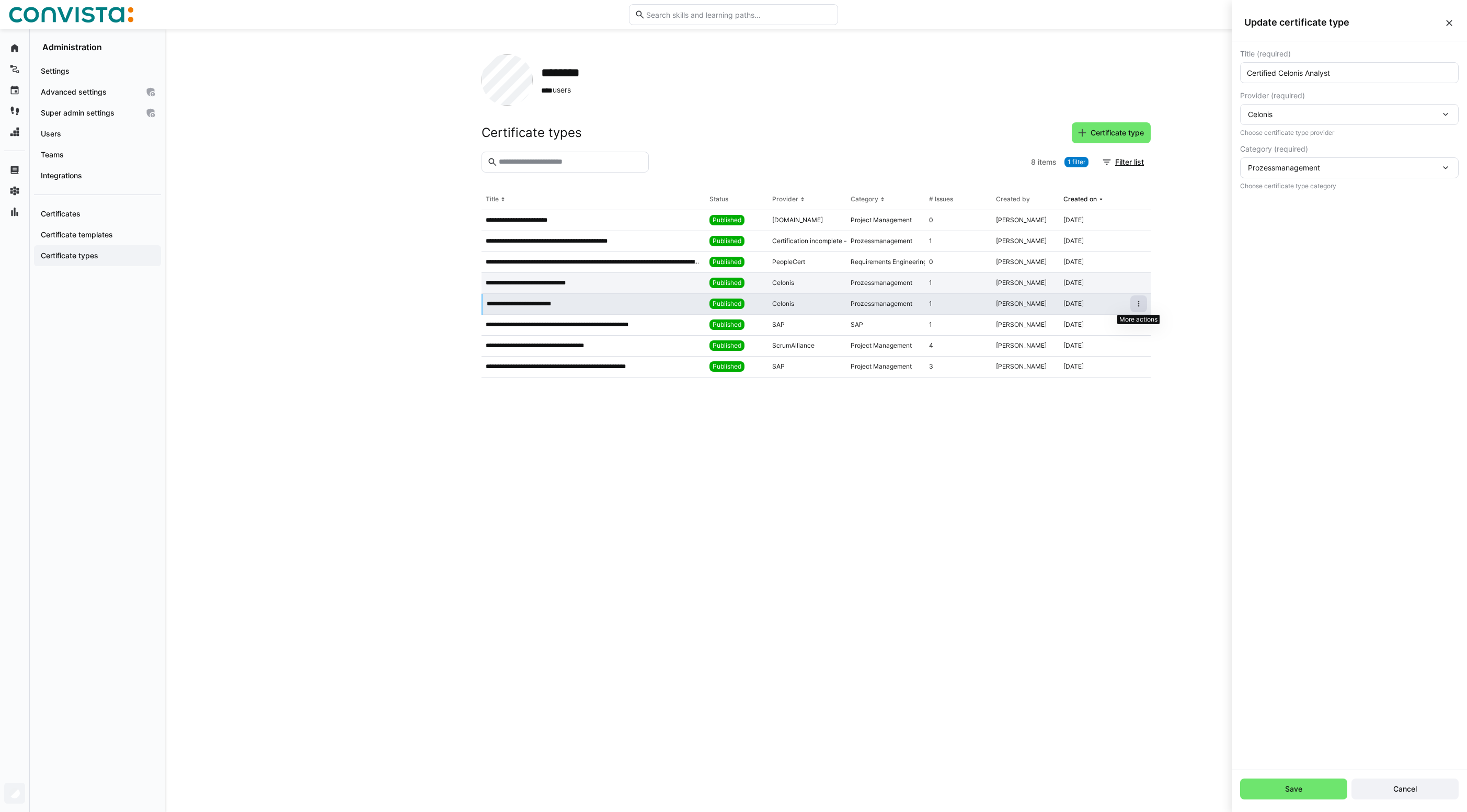
click at [1140, 304] on eds-icon at bounding box center [1138, 304] width 9 height 9
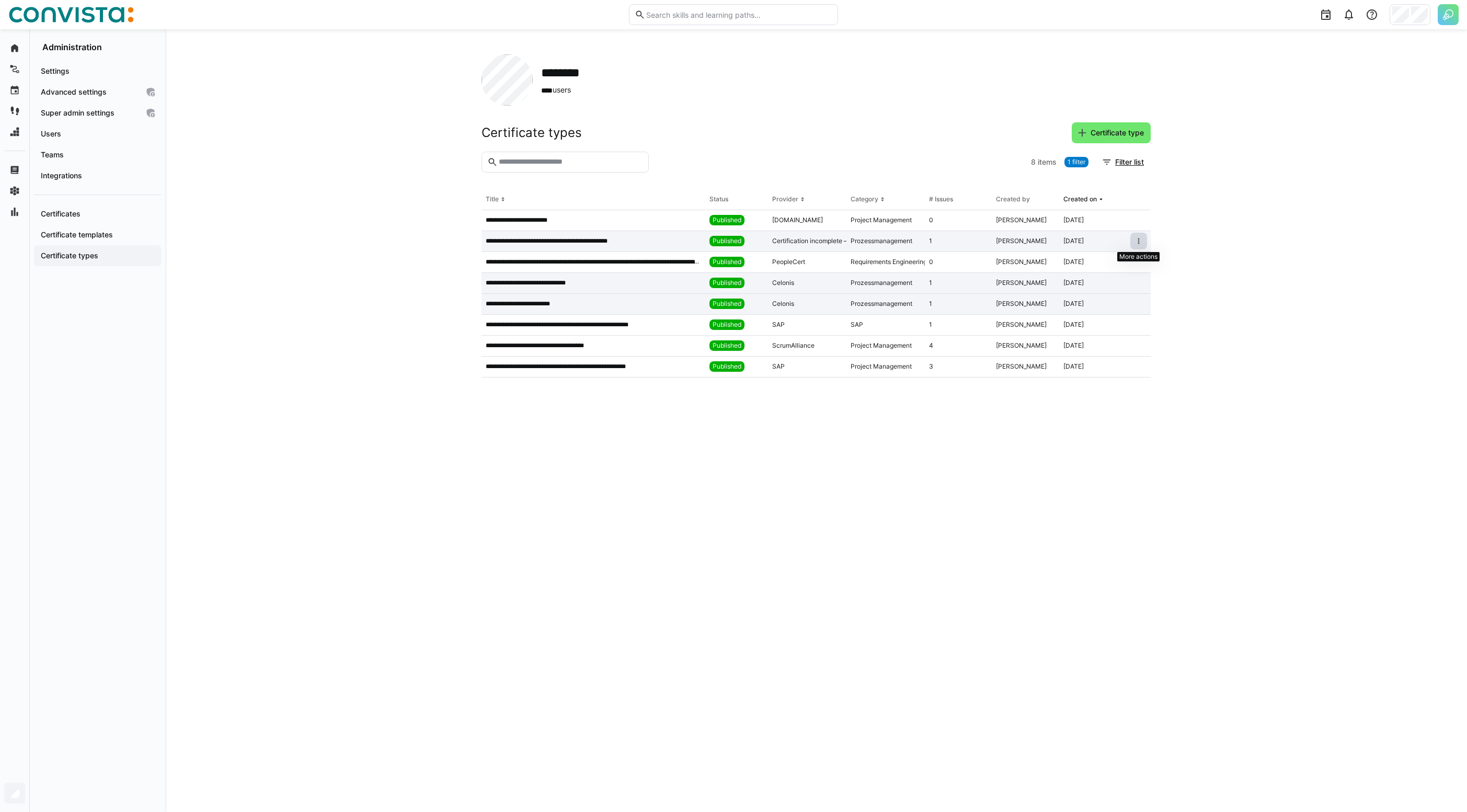
click at [1133, 242] on span at bounding box center [1138, 241] width 17 height 17
click at [1127, 309] on div "Delete" at bounding box center [1125, 307] width 27 height 9
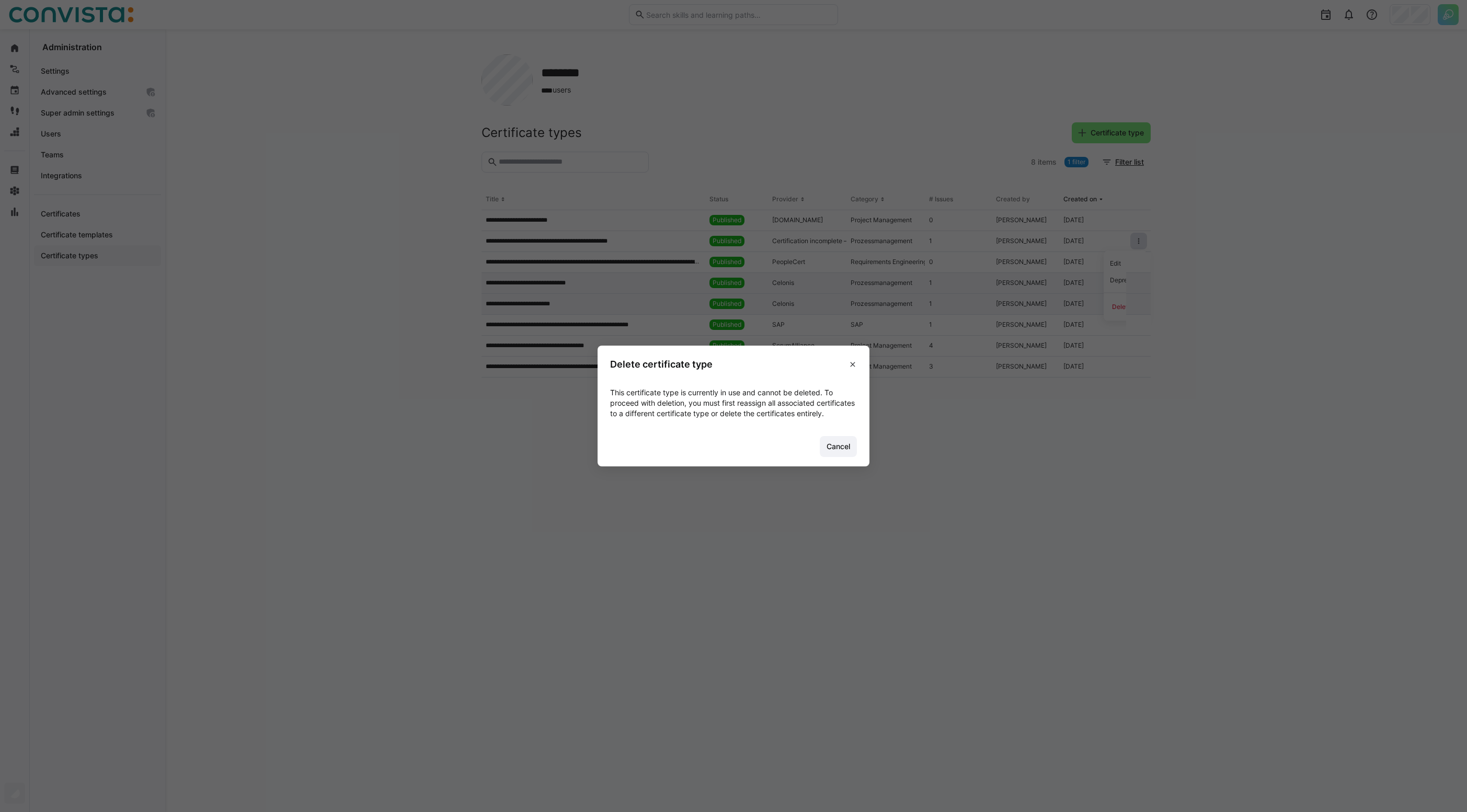
click at [825, 466] on footer "Cancel" at bounding box center [733, 446] width 272 height 39
click at [827, 457] on span "Cancel" at bounding box center [838, 446] width 37 height 21
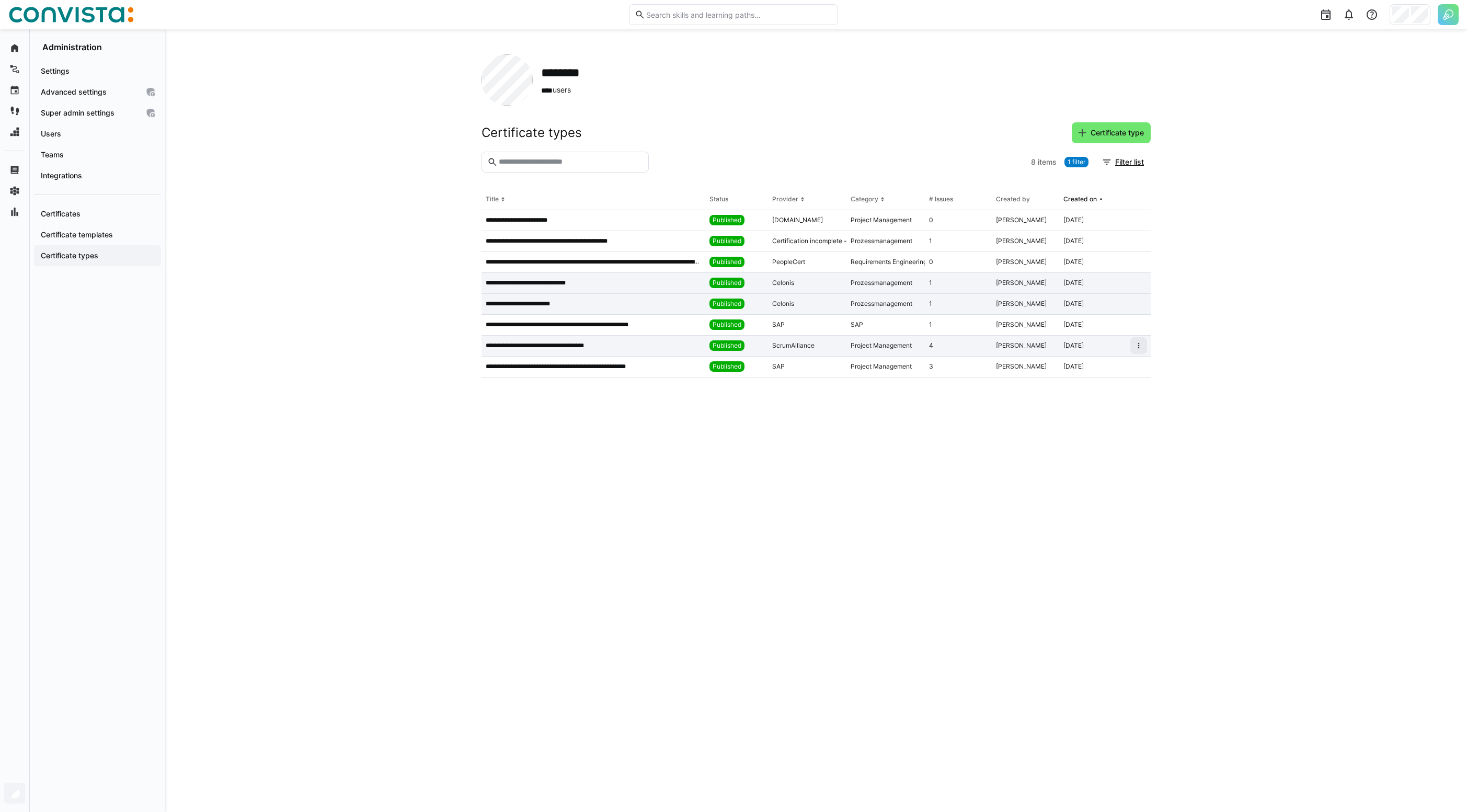
click at [935, 346] on div "4" at bounding box center [958, 346] width 67 height 21
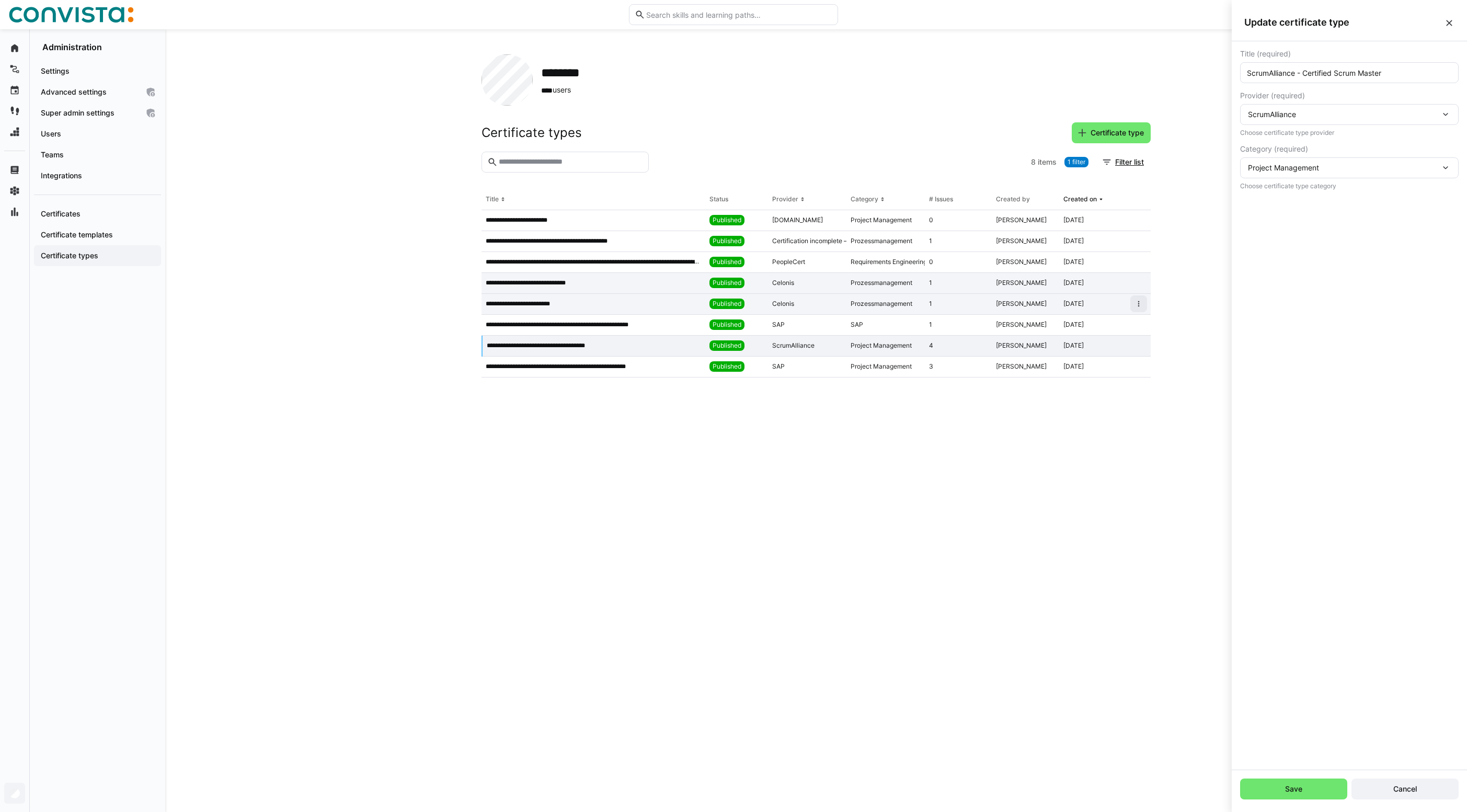
click at [959, 301] on div "1" at bounding box center [958, 304] width 67 height 21
click at [956, 281] on div "1" at bounding box center [958, 283] width 67 height 21
click at [957, 261] on div "0" at bounding box center [958, 262] width 67 height 21
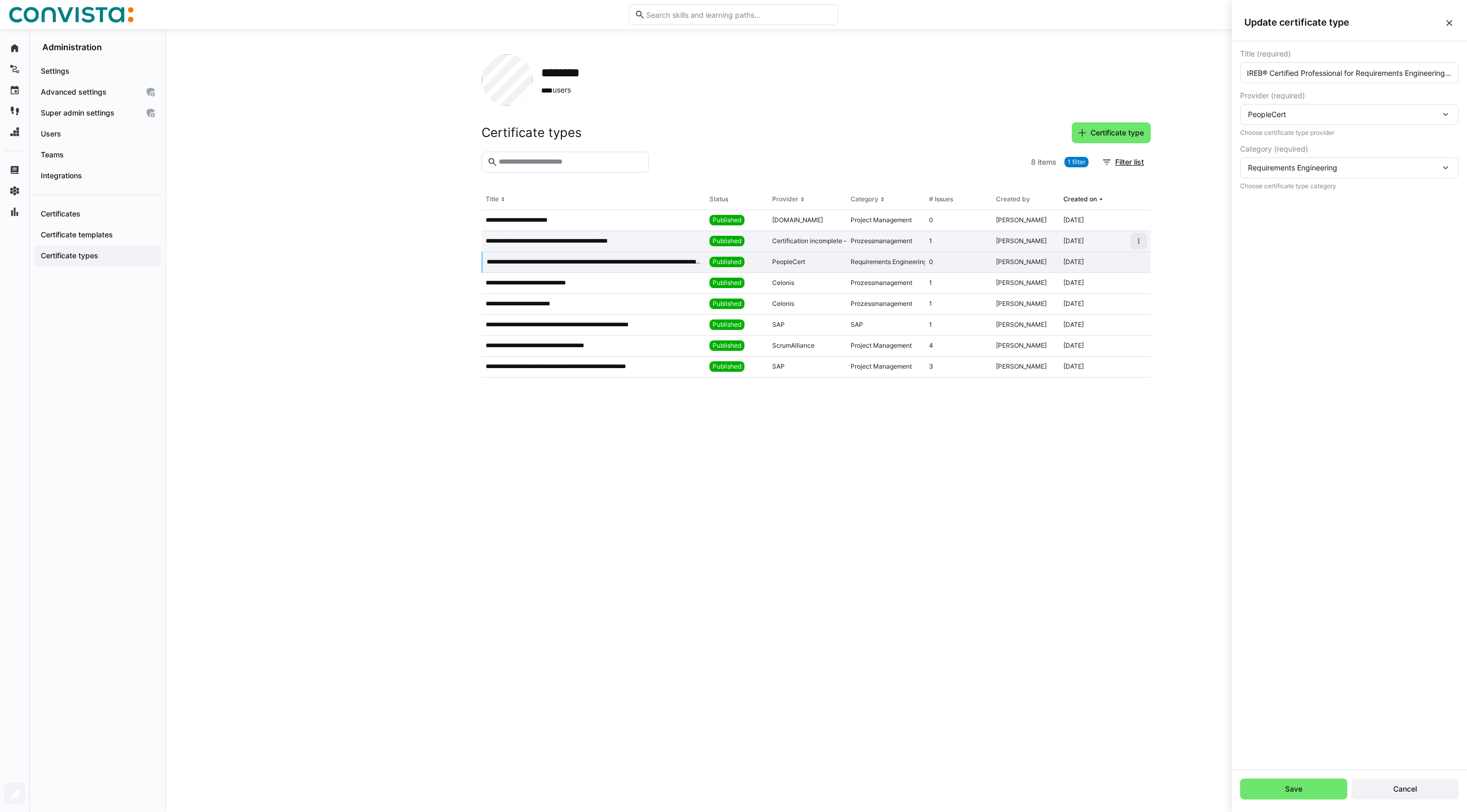
click at [957, 232] on div "1" at bounding box center [958, 241] width 67 height 21
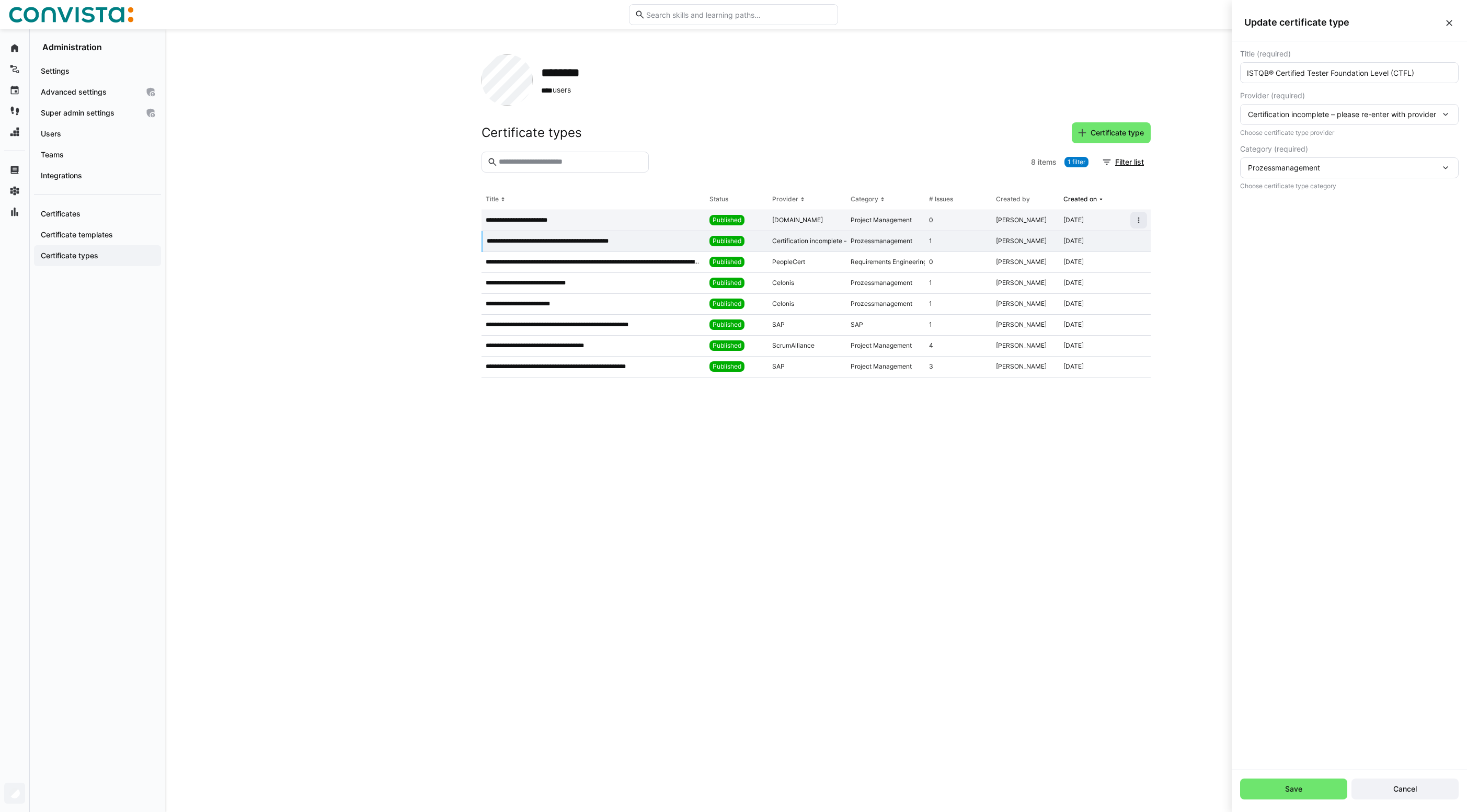
click at [958, 212] on div "0" at bounding box center [958, 220] width 67 height 21
click at [957, 237] on div "1" at bounding box center [958, 241] width 67 height 21
click at [963, 277] on div "1" at bounding box center [958, 283] width 67 height 21
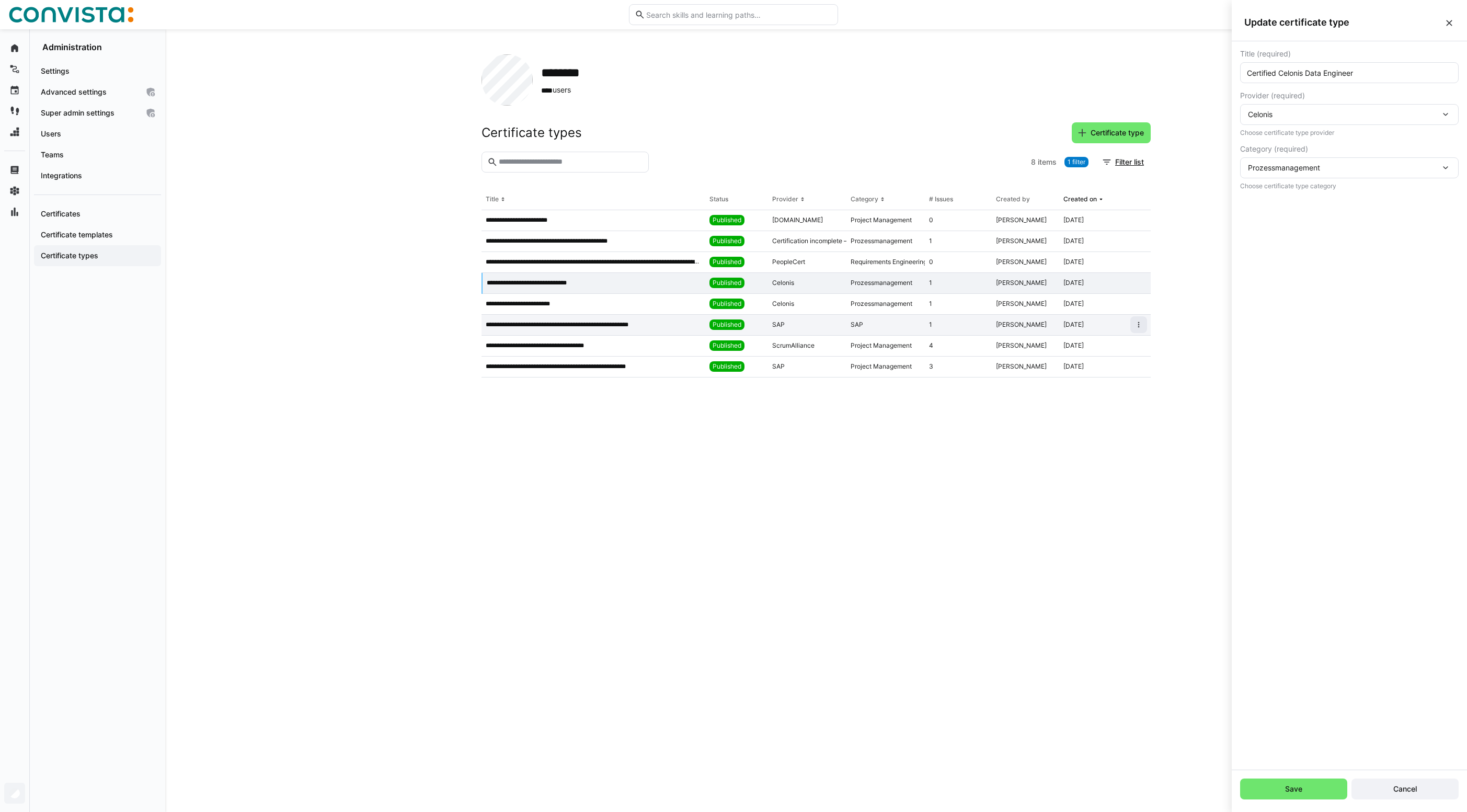
click at [973, 329] on div "1" at bounding box center [958, 325] width 67 height 21
click at [969, 367] on div "3" at bounding box center [958, 367] width 67 height 21
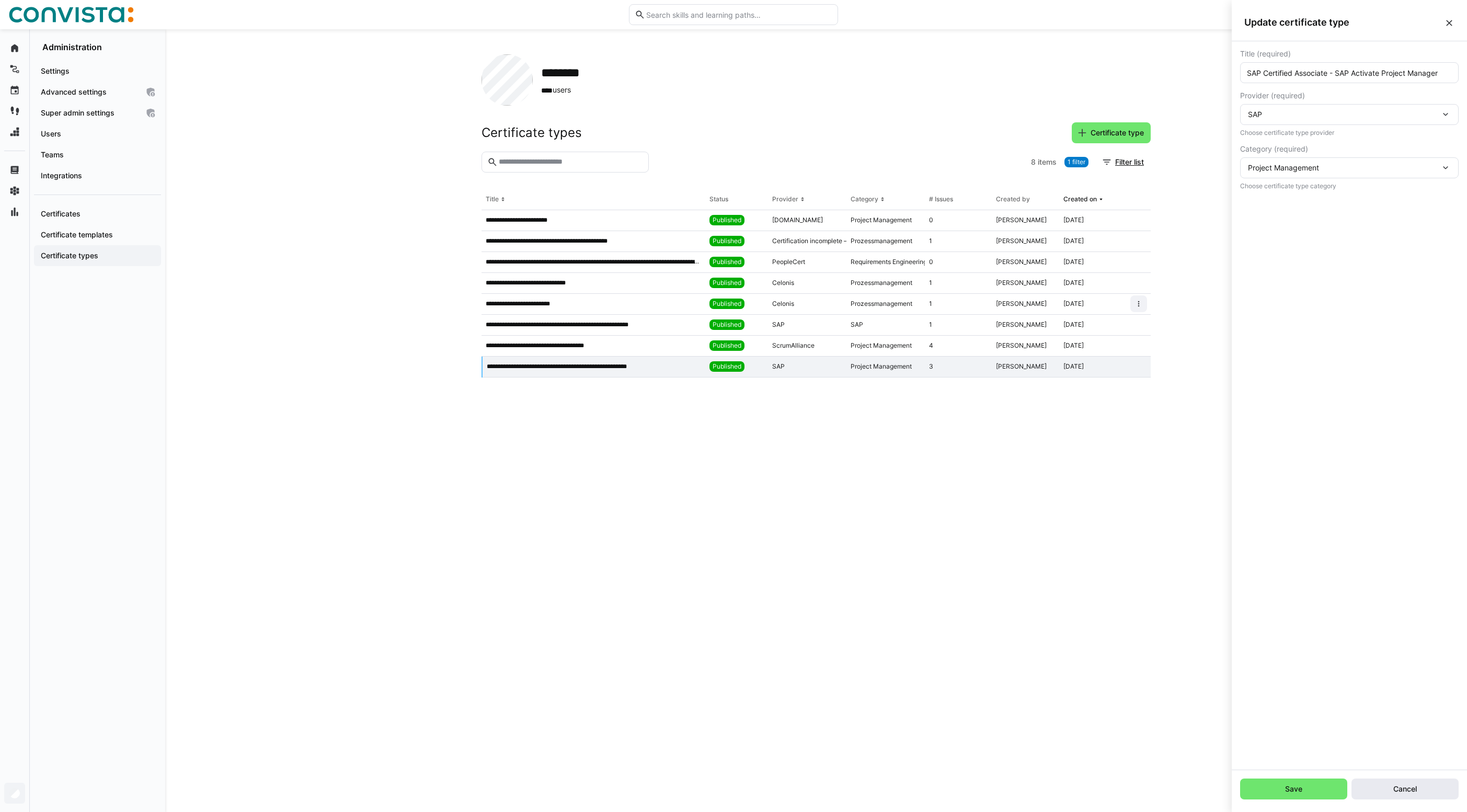
click at [1398, 785] on span "Cancel" at bounding box center [1405, 789] width 27 height 10
